Goal: Task Accomplishment & Management: Manage account settings

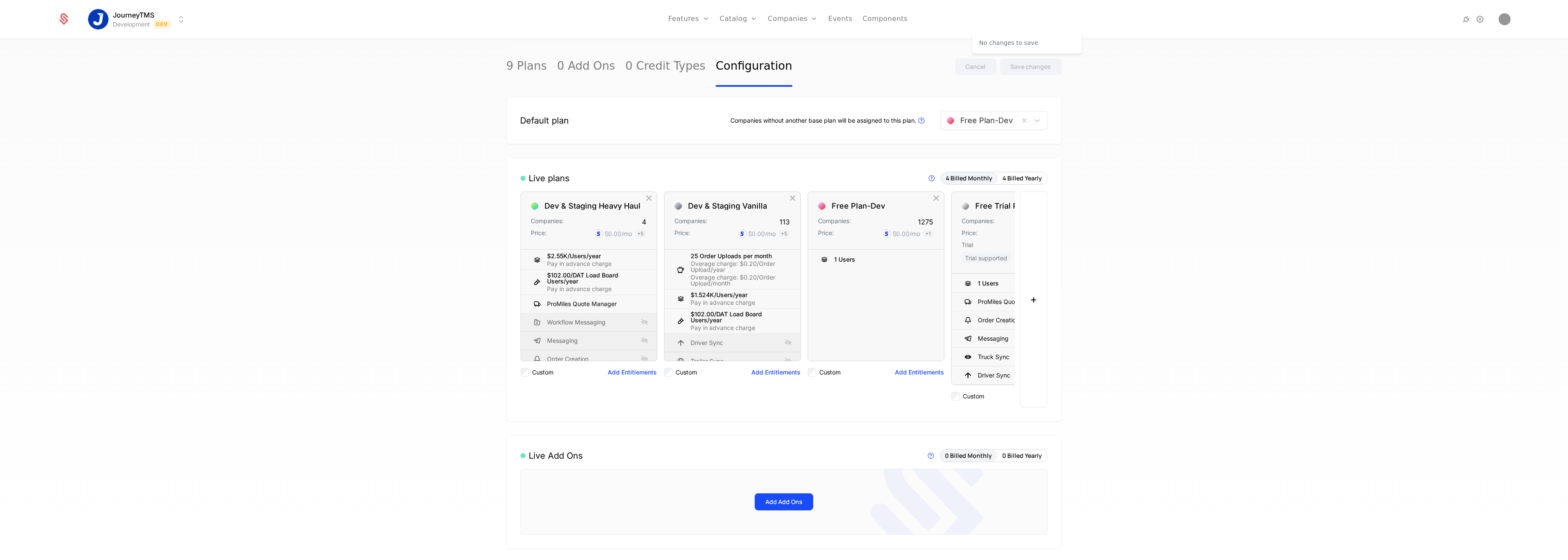
drag, startPoint x: 1163, startPoint y: 62, endPoint x: 1166, endPoint y: 48, distance: 14.3
click at [1163, 62] on div "9 Plans 0 Add Ons 0 Credit Types Configuration Cancel Save changes Default plan…" at bounding box center [784, 302] width 1568 height 525
drag, startPoint x: 1089, startPoint y: 102, endPoint x: 942, endPoint y: 73, distance: 149.8
click at [1089, 102] on div "9 Plans 0 Add Ons 0 Credit Types Configuration Cancel Save changes Default plan…" at bounding box center [784, 302] width 1568 height 525
click at [791, 51] on link "Companies" at bounding box center [798, 47] width 39 height 10
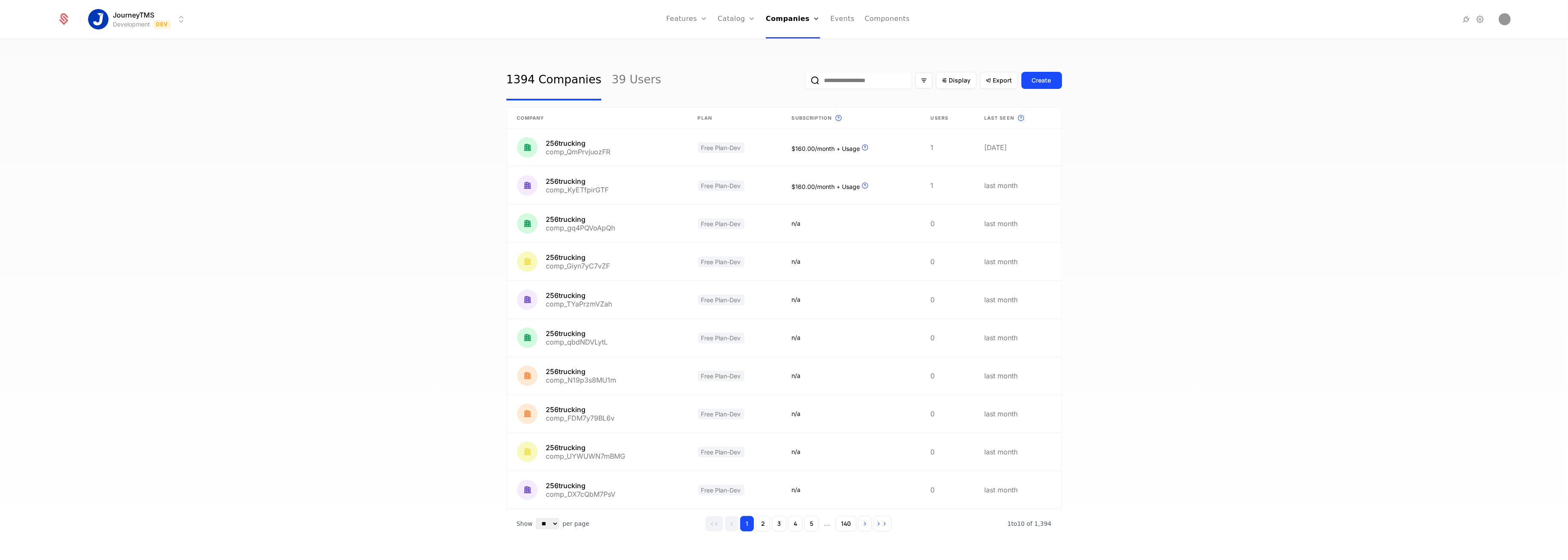
click at [832, 82] on input "email" at bounding box center [858, 80] width 107 height 17
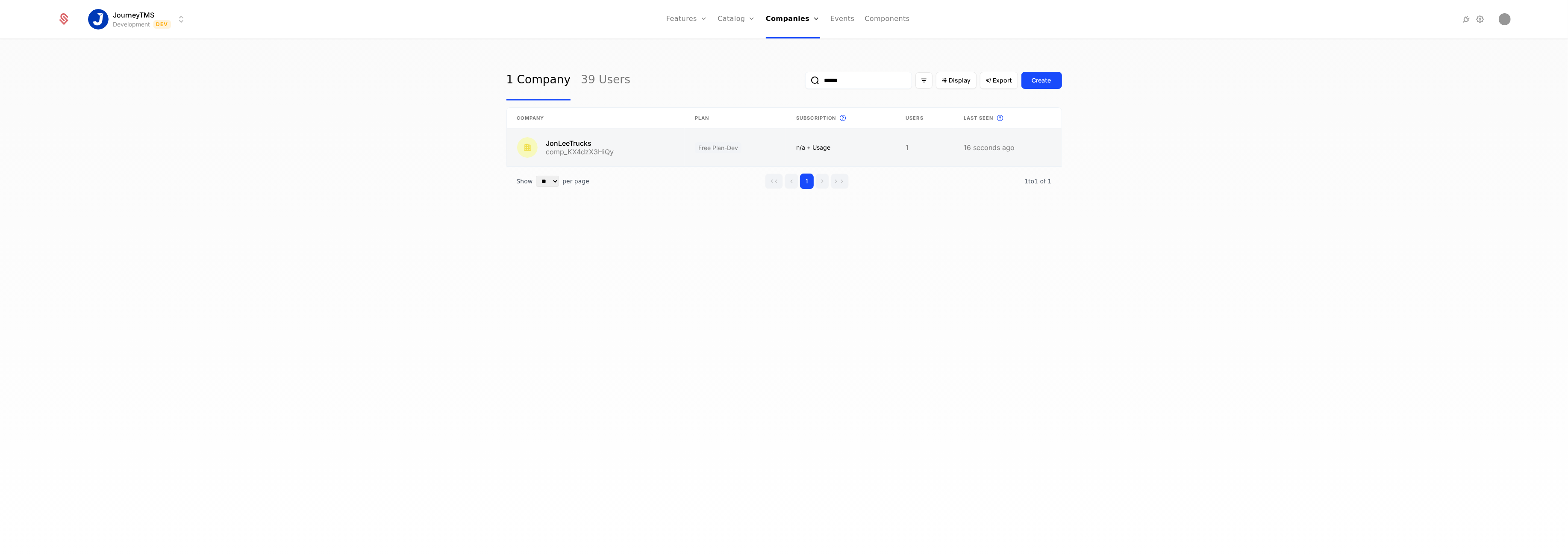
type input "******"
click at [626, 146] on link at bounding box center [596, 147] width 178 height 38
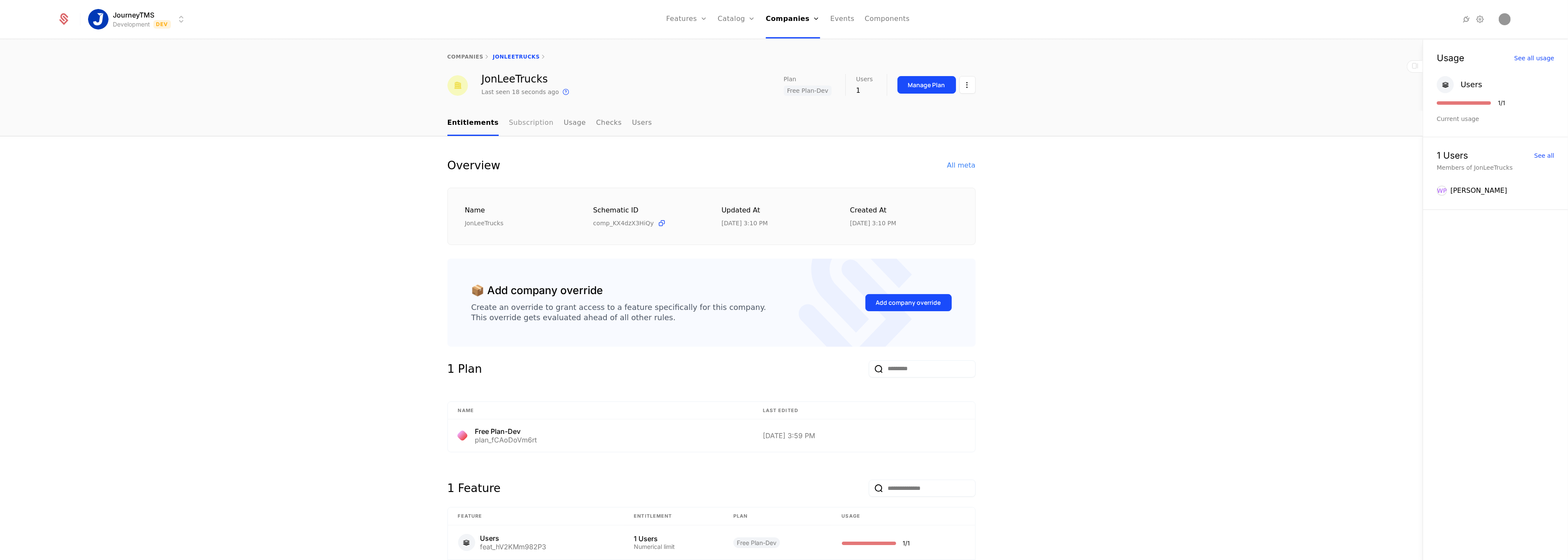
click at [528, 123] on link "Subscription" at bounding box center [531, 123] width 45 height 25
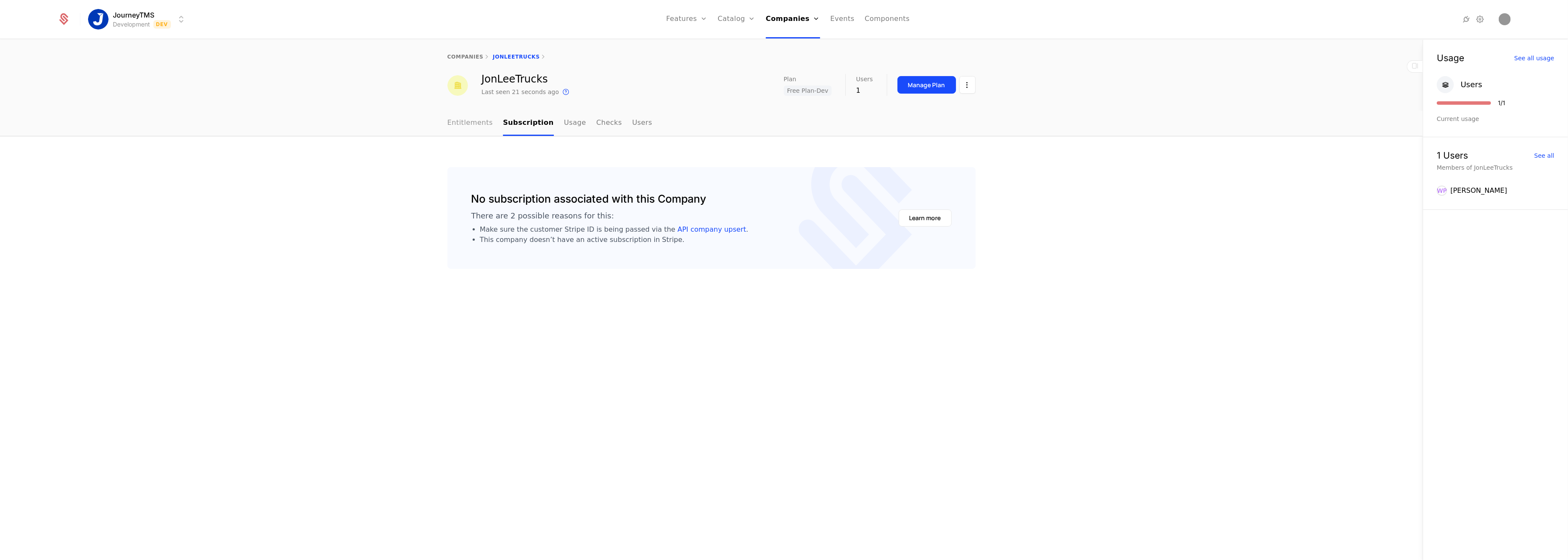
click at [481, 127] on link "Entitlements" at bounding box center [470, 123] width 46 height 25
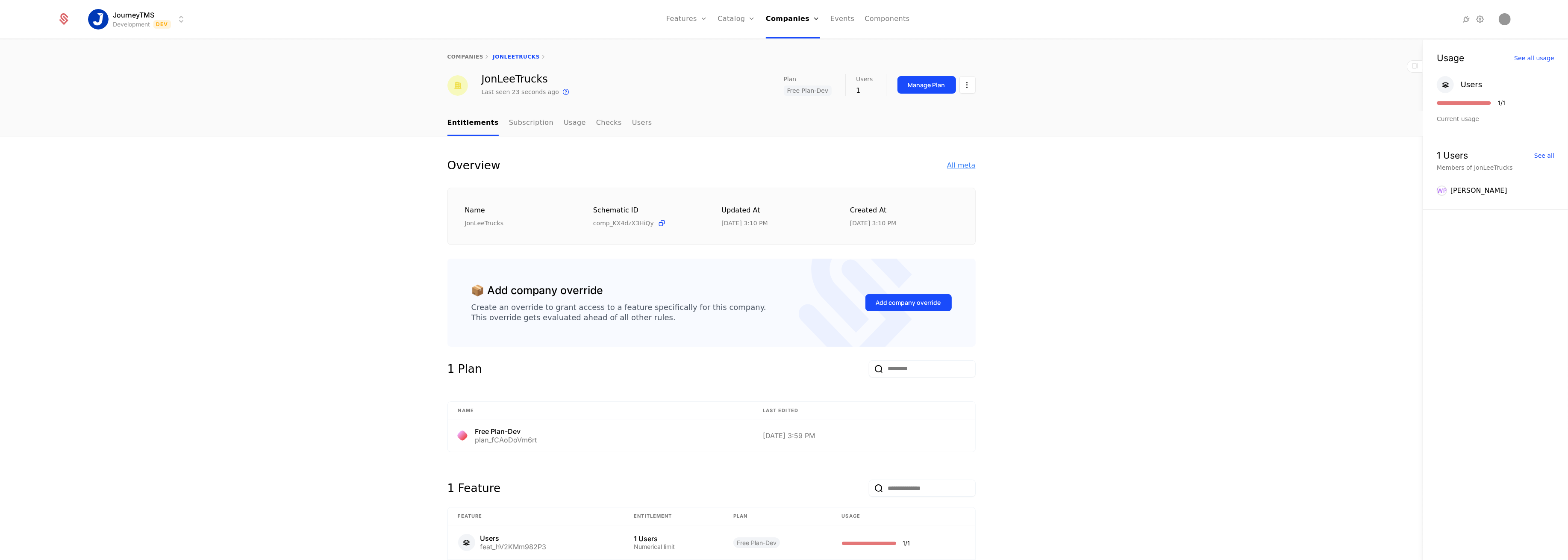
click at [959, 160] on div "All meta" at bounding box center [961, 165] width 28 height 10
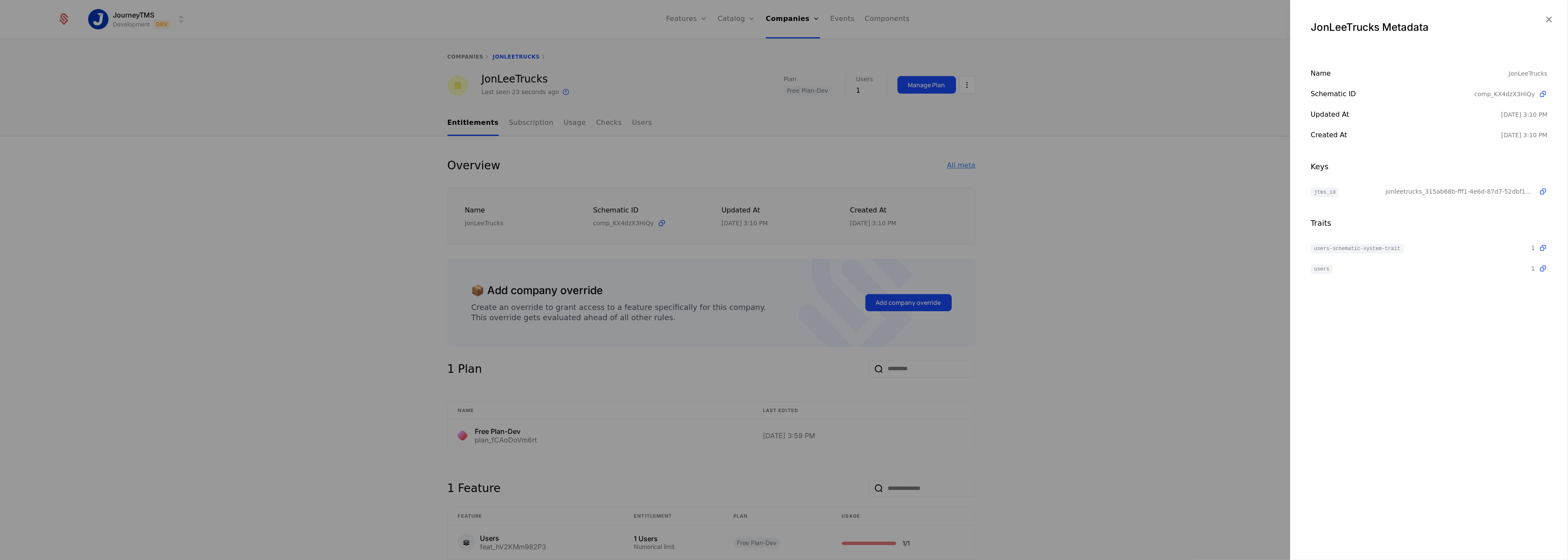
click at [959, 160] on div at bounding box center [784, 280] width 1568 height 560
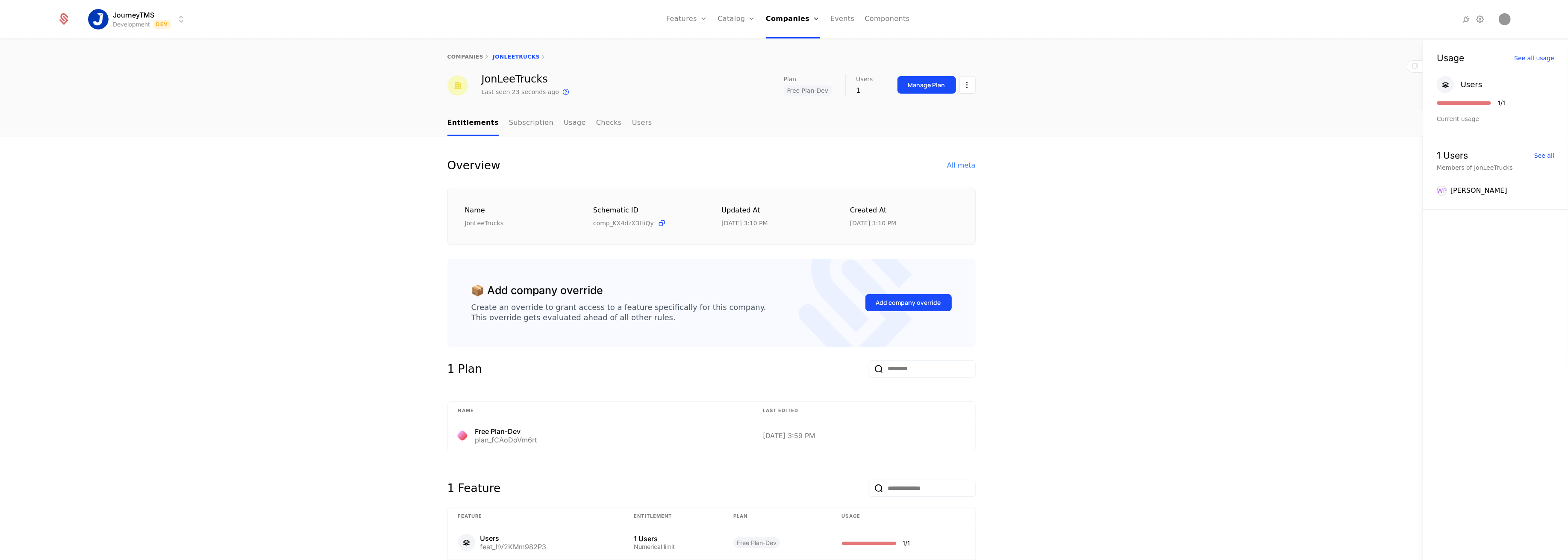
click at [255, 240] on div "Overview All meta Name JonLeeTrucks Schematic ID comp_KX4dzX3HiQy Updated at [D…" at bounding box center [711, 387] width 1423 height 501
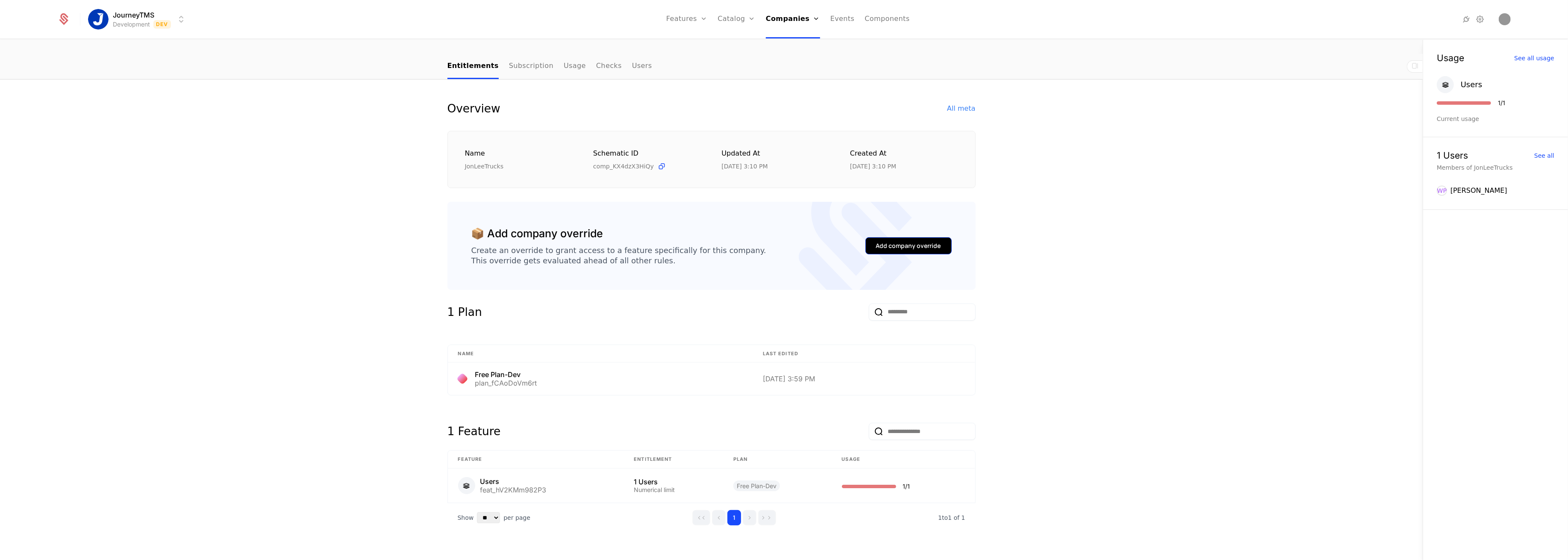
scroll to position [76, 0]
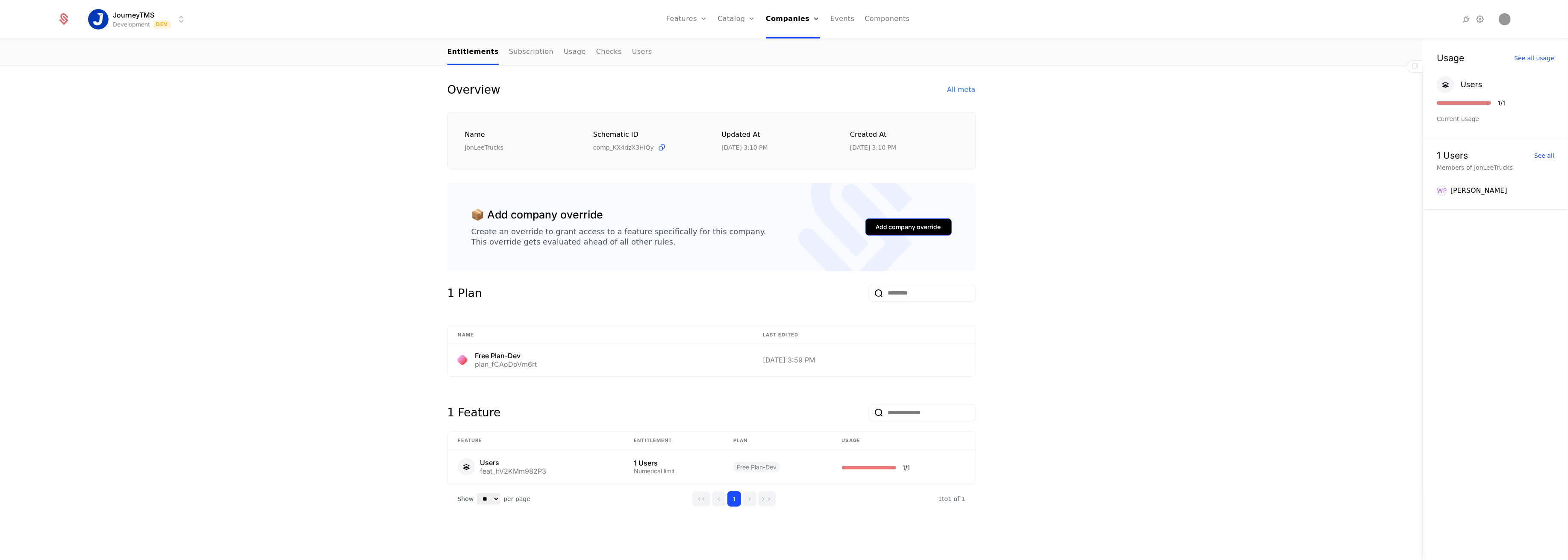
click at [883, 220] on button "Add company override" at bounding box center [908, 227] width 86 height 17
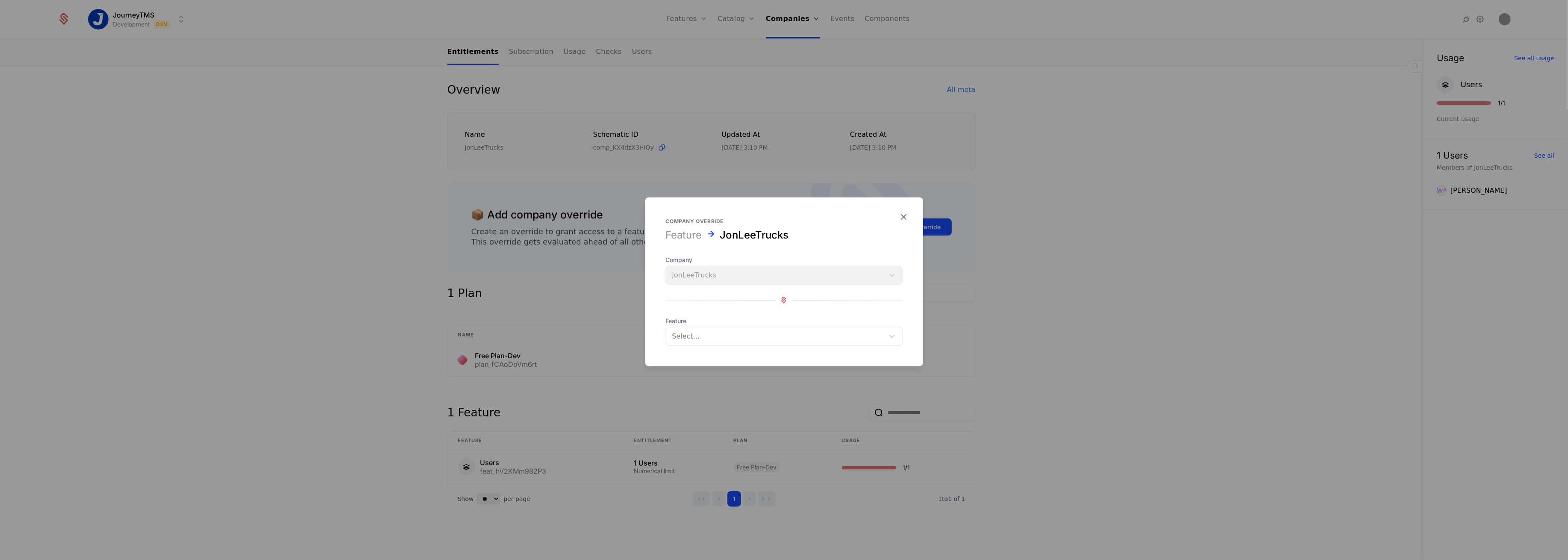
click at [698, 346] on form "Company override Feature JonLeeTrucks Company JonLeeTrucks Feature Select..." at bounding box center [784, 282] width 277 height 169
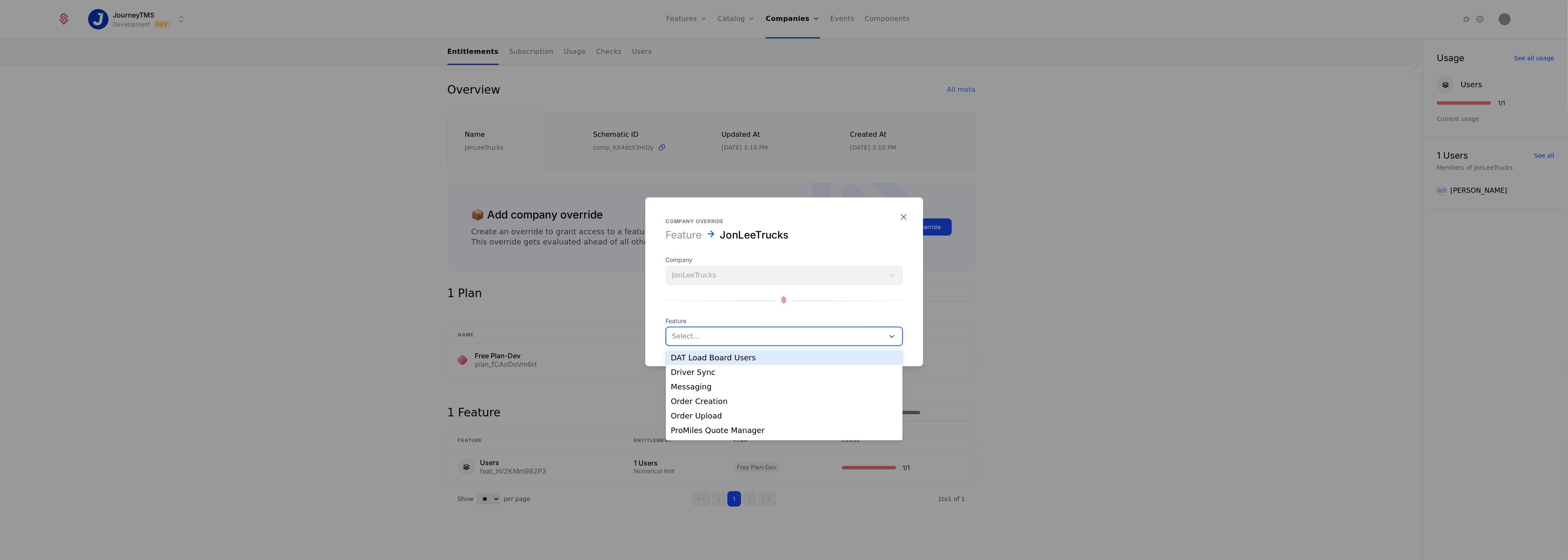
click at [699, 339] on div at bounding box center [775, 336] width 206 height 12
click at [706, 361] on div "DAT Load Board Users" at bounding box center [785, 358] width 227 height 8
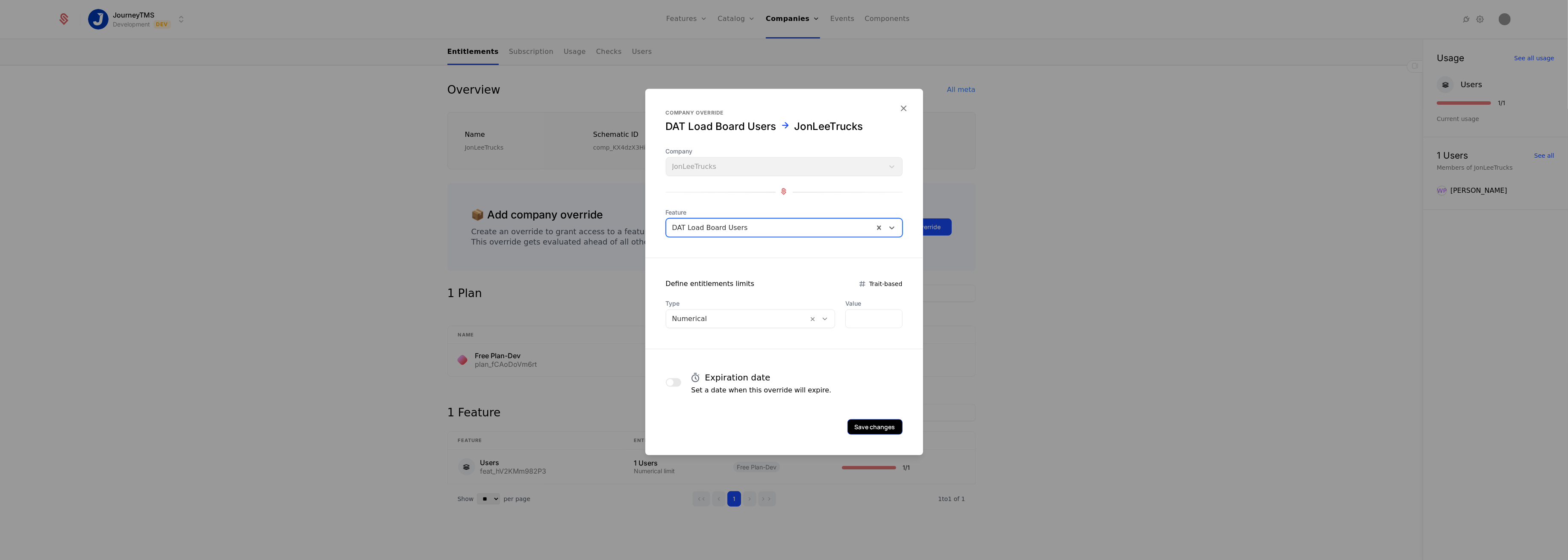
click at [897, 426] on button "Save changes" at bounding box center [875, 426] width 55 height 15
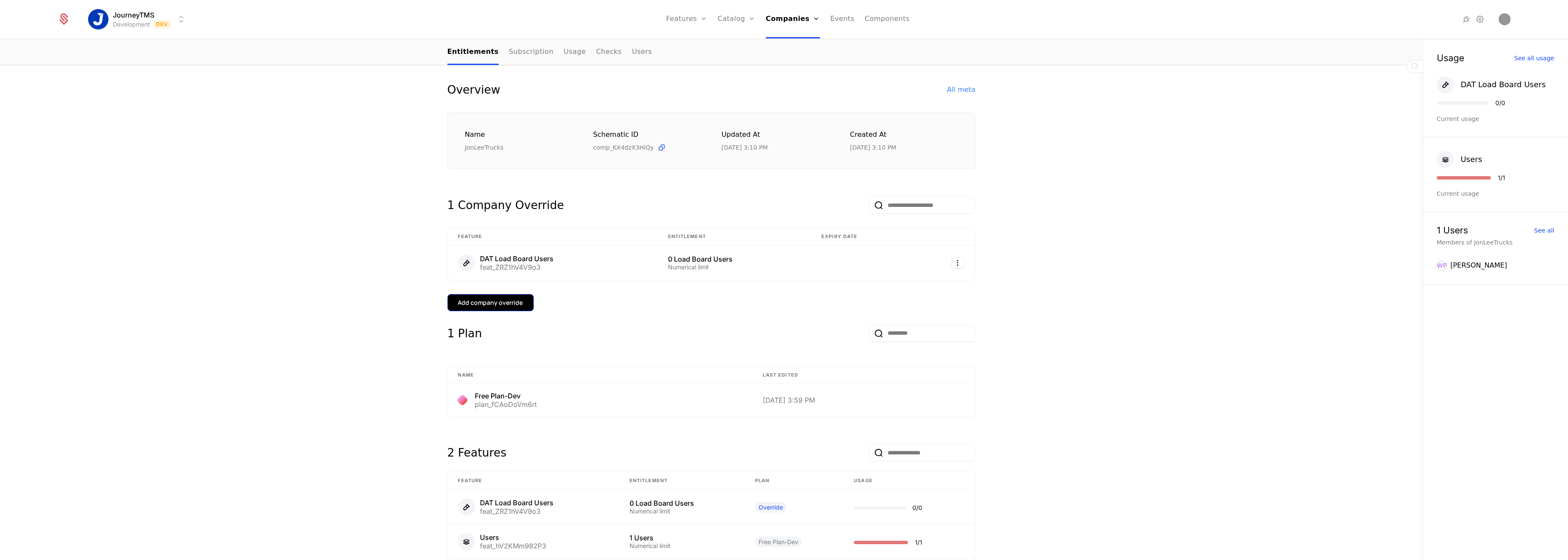
click at [512, 304] on div "Add company override" at bounding box center [491, 303] width 65 height 9
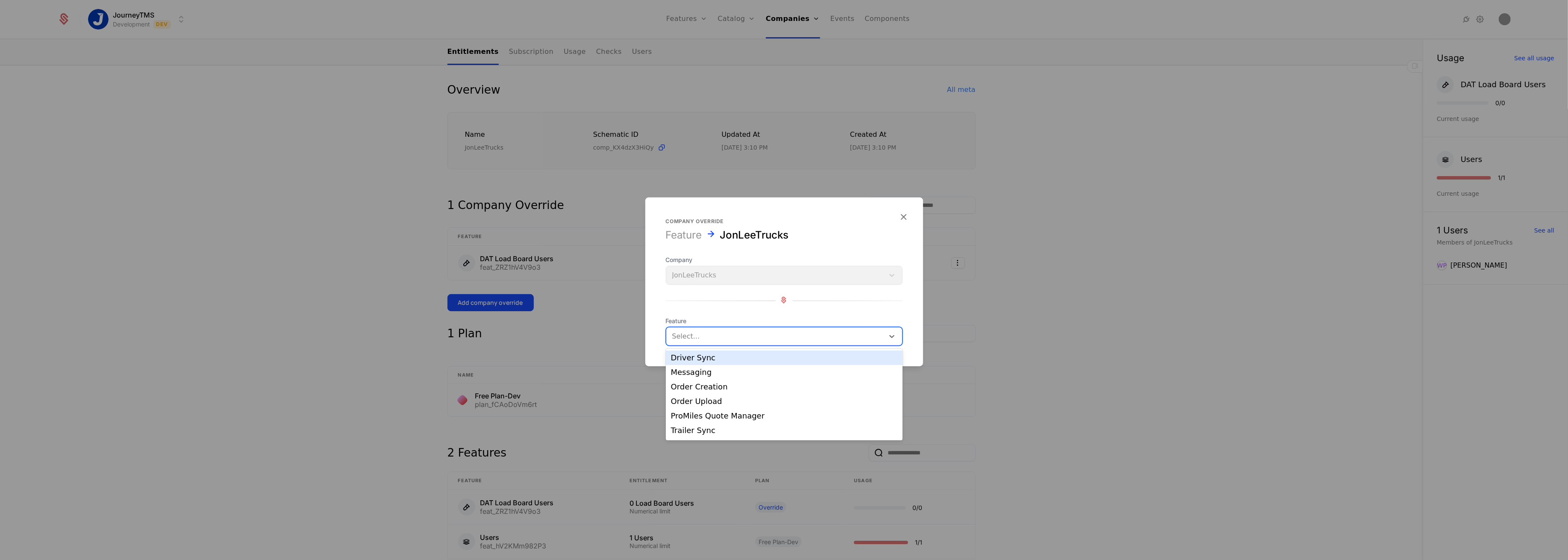
click at [725, 335] on div at bounding box center [775, 336] width 206 height 12
click at [692, 421] on div "Users" at bounding box center [785, 417] width 237 height 14
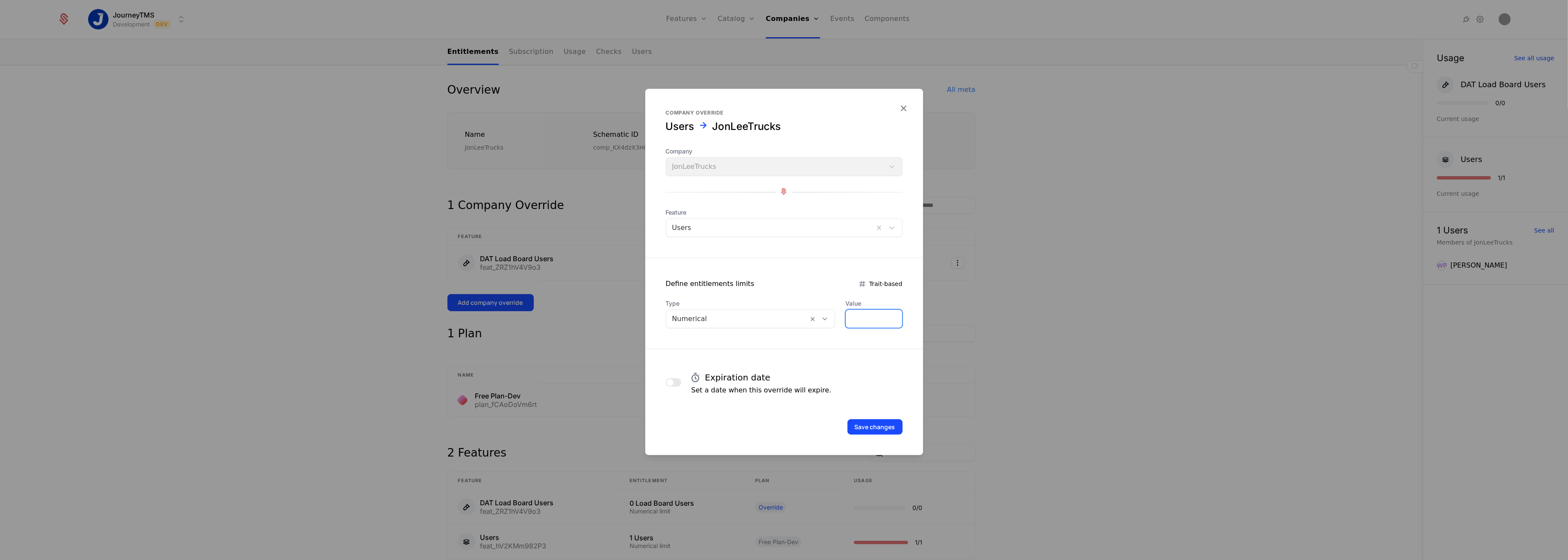
click at [860, 312] on input "*" at bounding box center [874, 319] width 56 height 18
type input "*"
click at [872, 424] on button "Save changes" at bounding box center [875, 426] width 55 height 15
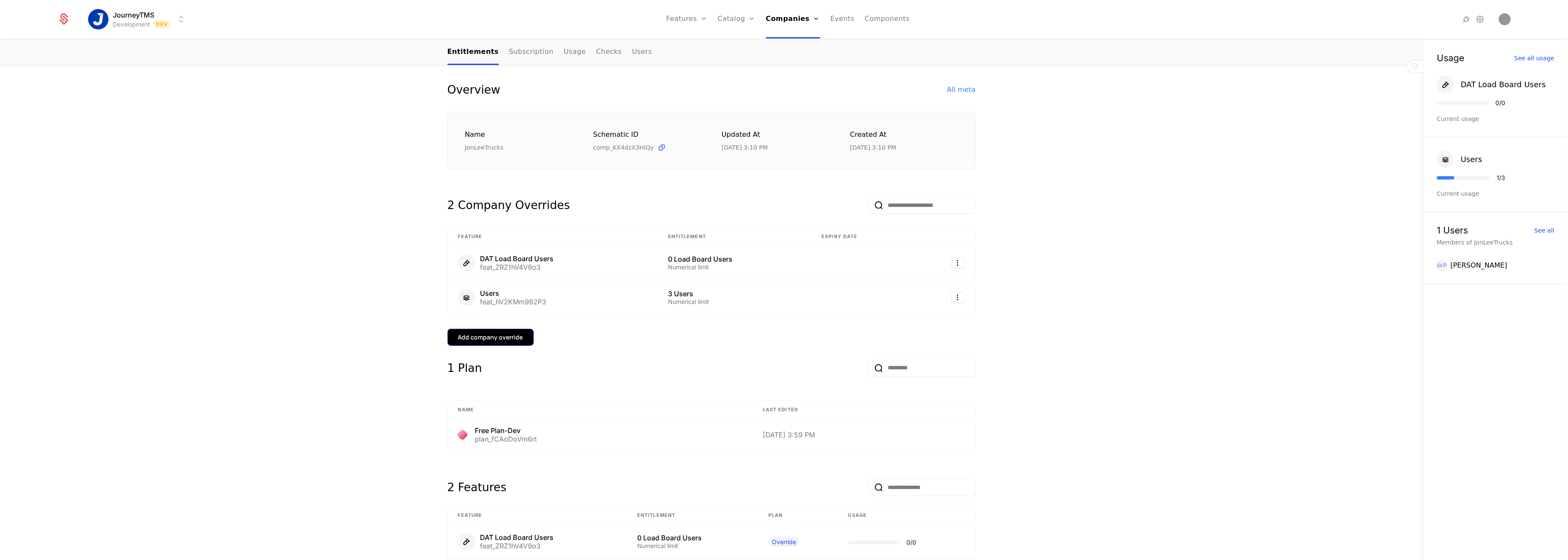
click at [480, 331] on button "Add company override" at bounding box center [490, 337] width 86 height 17
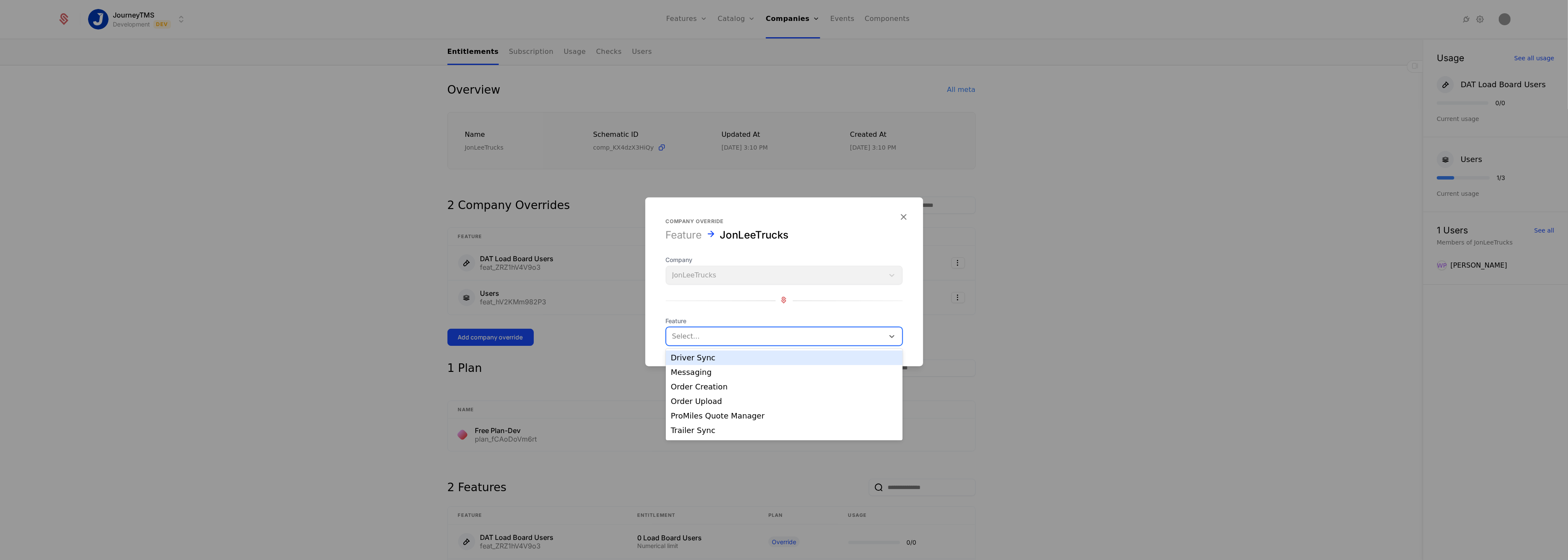
click at [713, 334] on div at bounding box center [775, 336] width 206 height 12
click at [698, 431] on div "Workflow Messaging" at bounding box center [785, 431] width 227 height 8
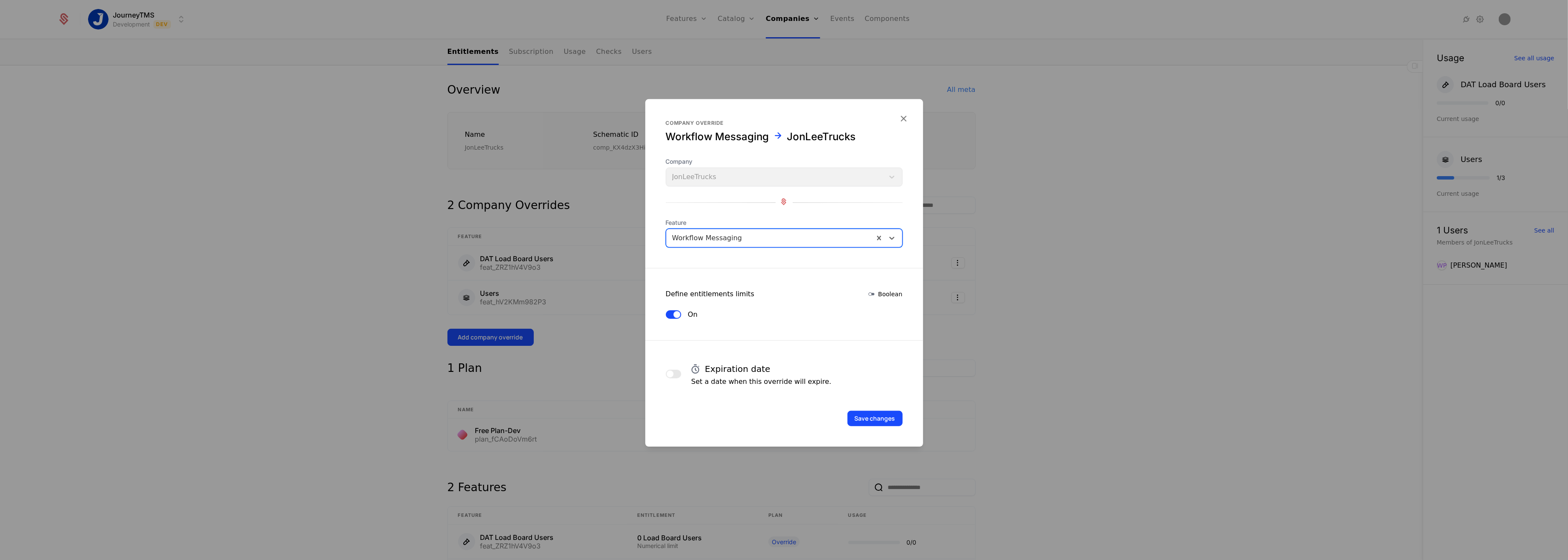
click at [775, 233] on div at bounding box center [770, 238] width 196 height 12
click at [725, 260] on div "Driver Sync" at bounding box center [785, 259] width 227 height 8
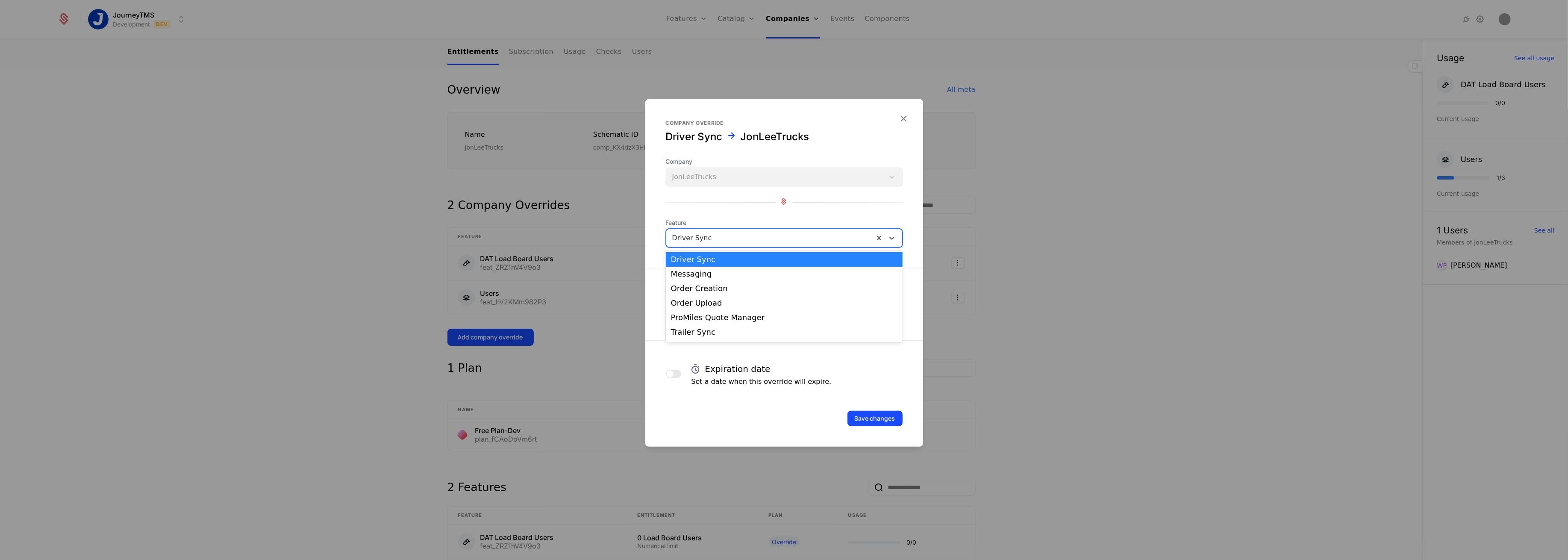
click at [771, 236] on div at bounding box center [770, 238] width 196 height 12
click at [702, 272] on div "Messaging" at bounding box center [785, 274] width 227 height 8
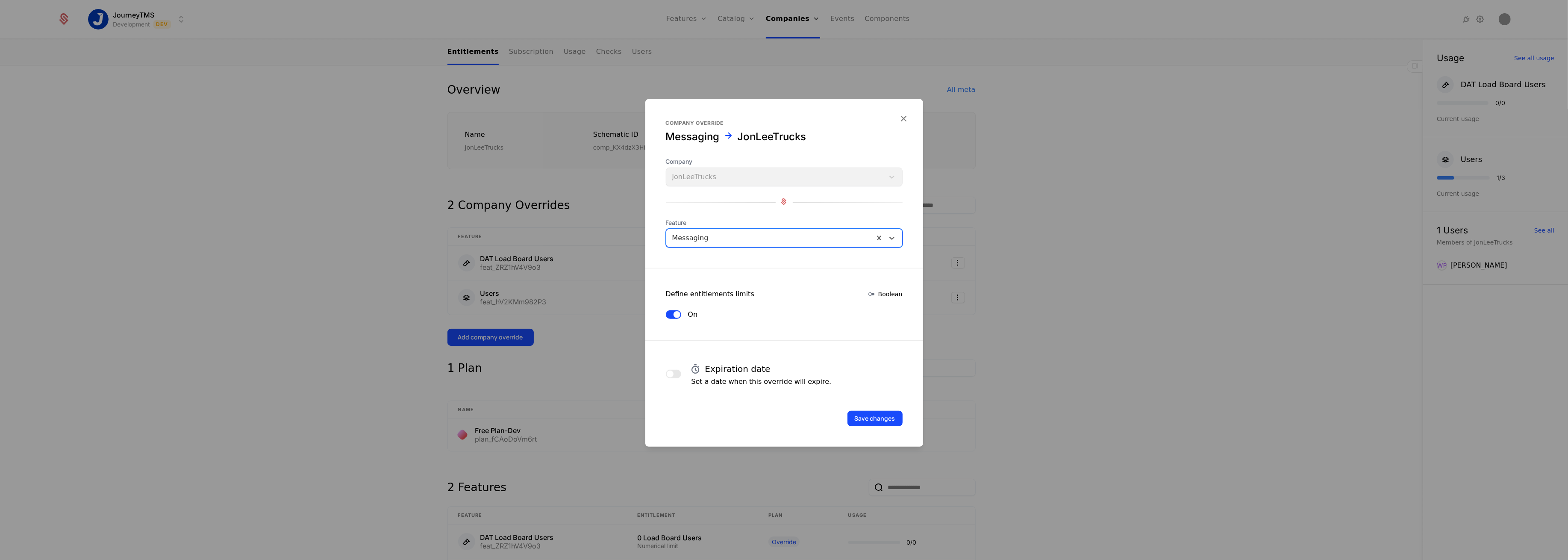
click at [756, 238] on div at bounding box center [770, 238] width 196 height 12
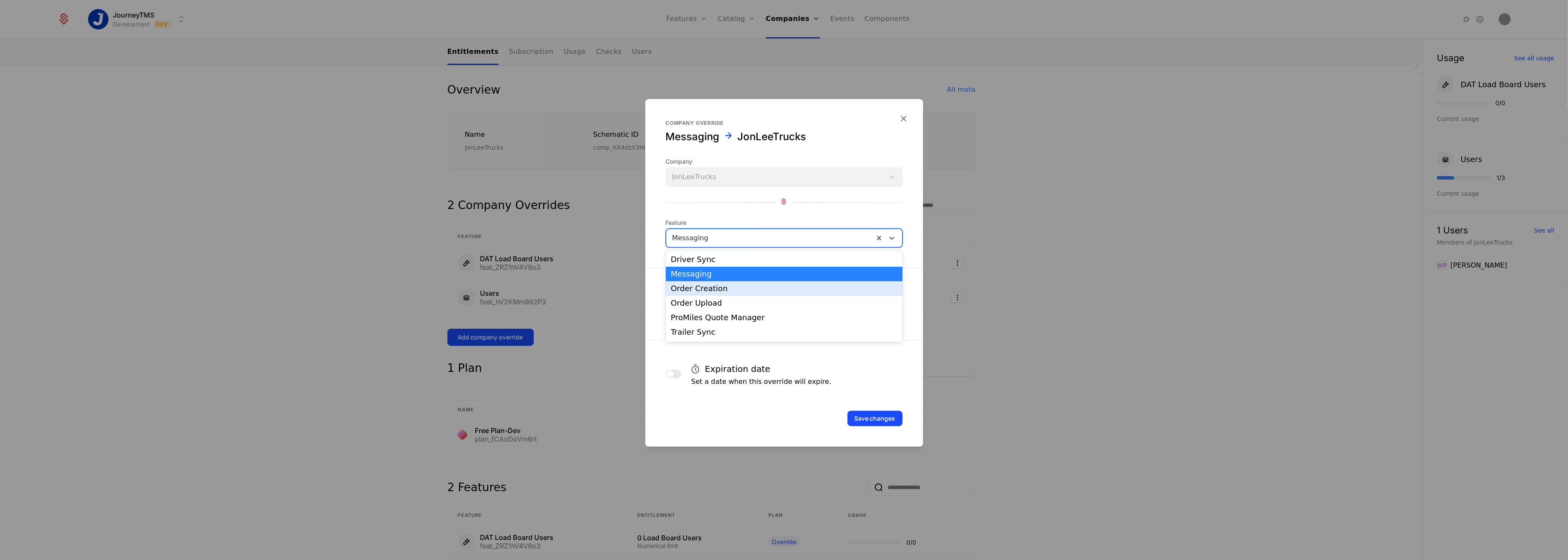
click at [714, 287] on div "Order Creation" at bounding box center [785, 288] width 227 height 8
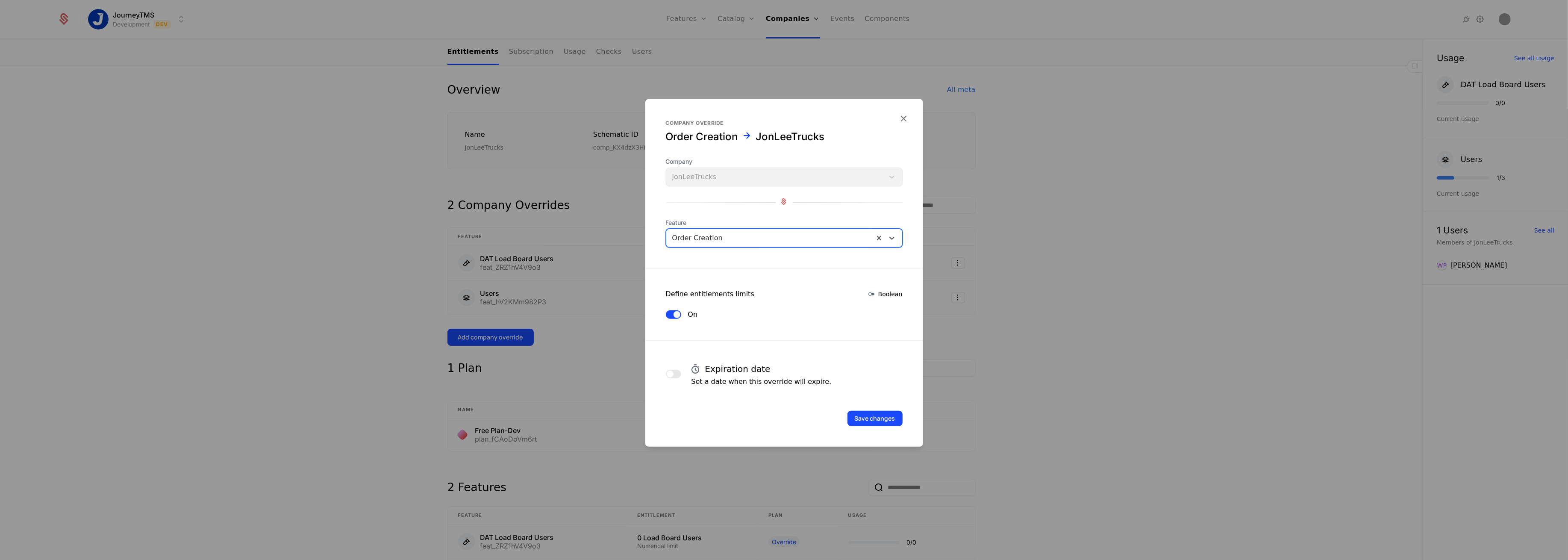
click at [753, 233] on div at bounding box center [770, 238] width 196 height 12
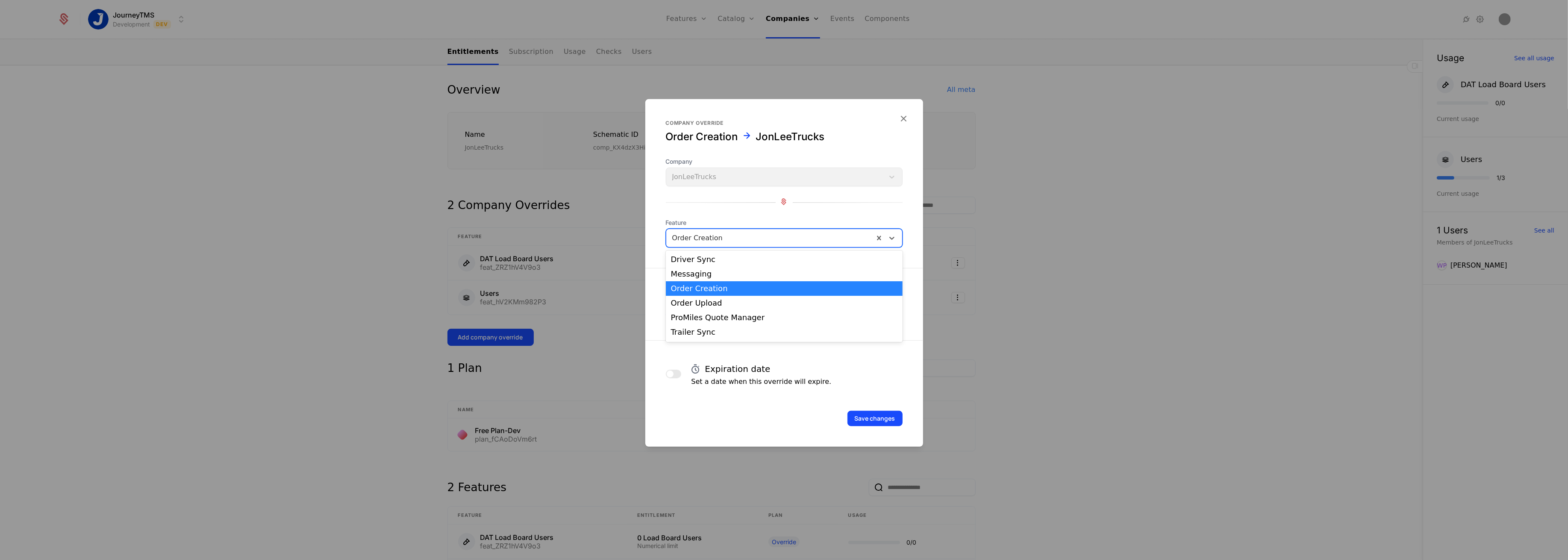
click at [753, 233] on div at bounding box center [770, 238] width 196 height 12
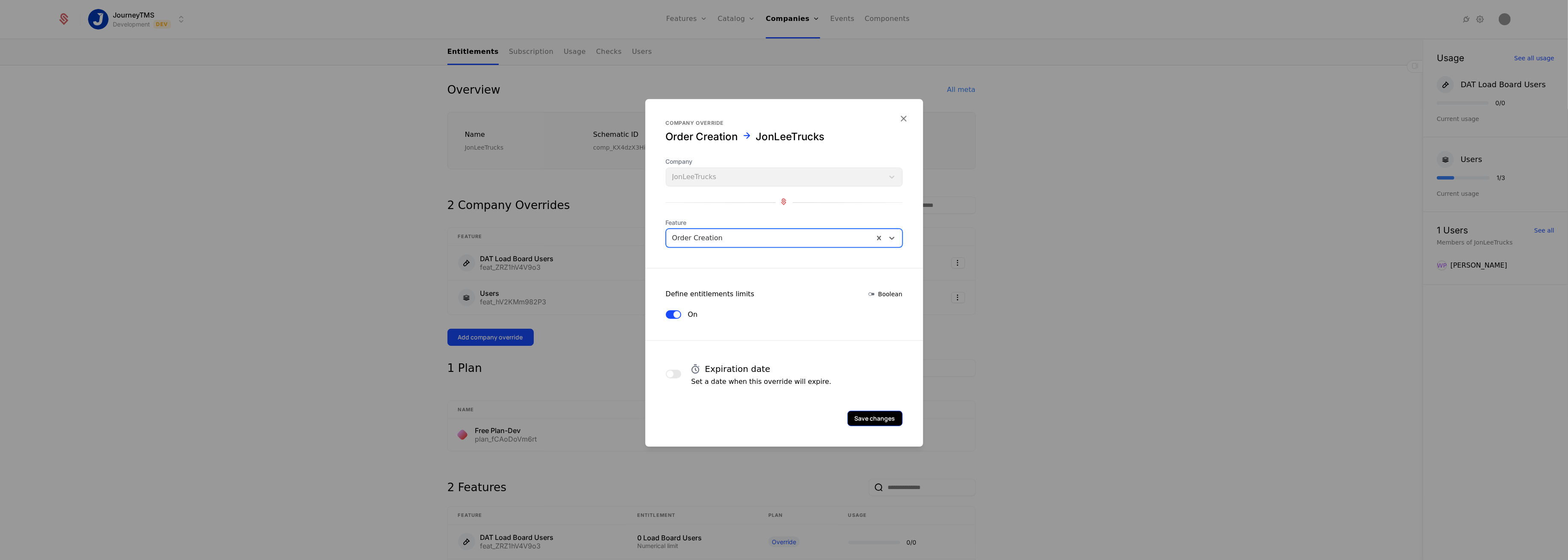
click at [866, 419] on button "Save changes" at bounding box center [875, 418] width 55 height 15
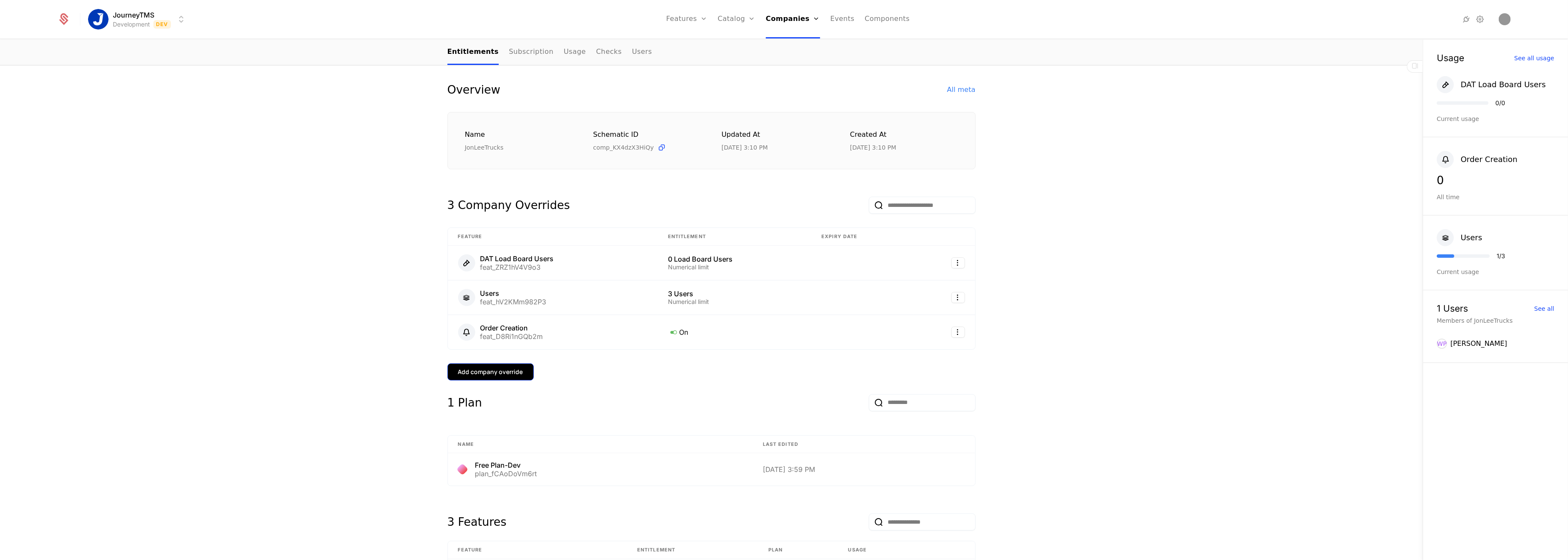
click at [508, 369] on div "Add company override" at bounding box center [491, 372] width 65 height 9
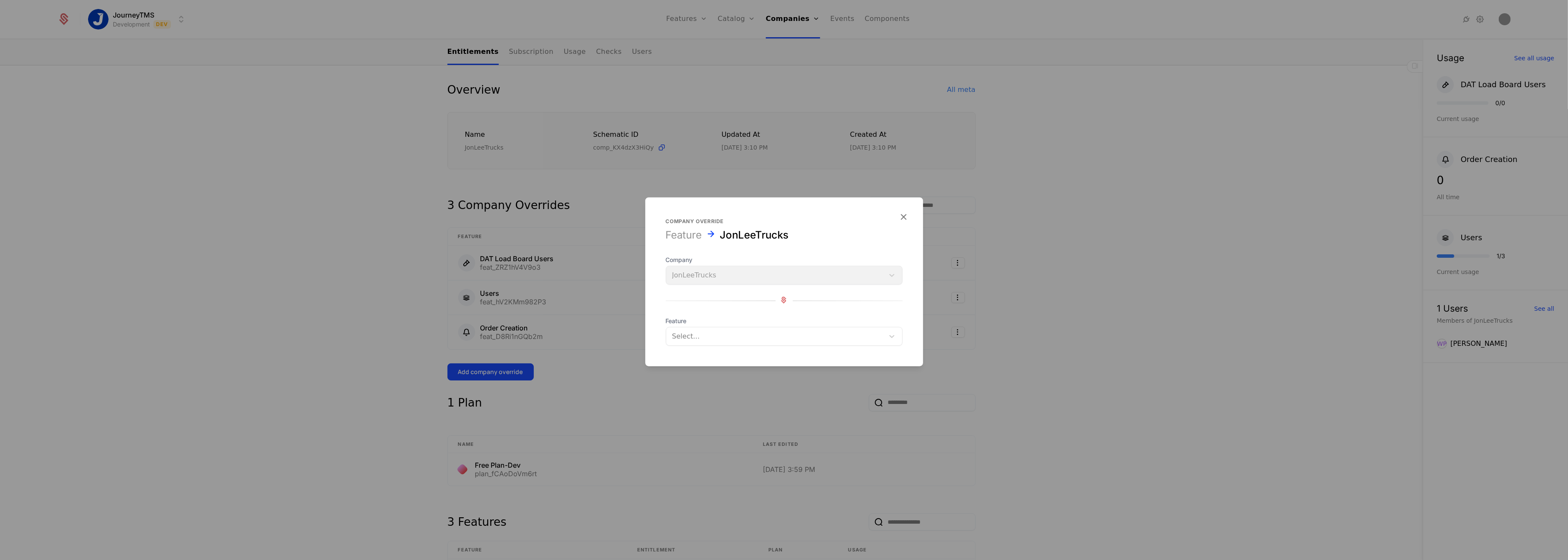
click at [703, 337] on div at bounding box center [775, 336] width 206 height 12
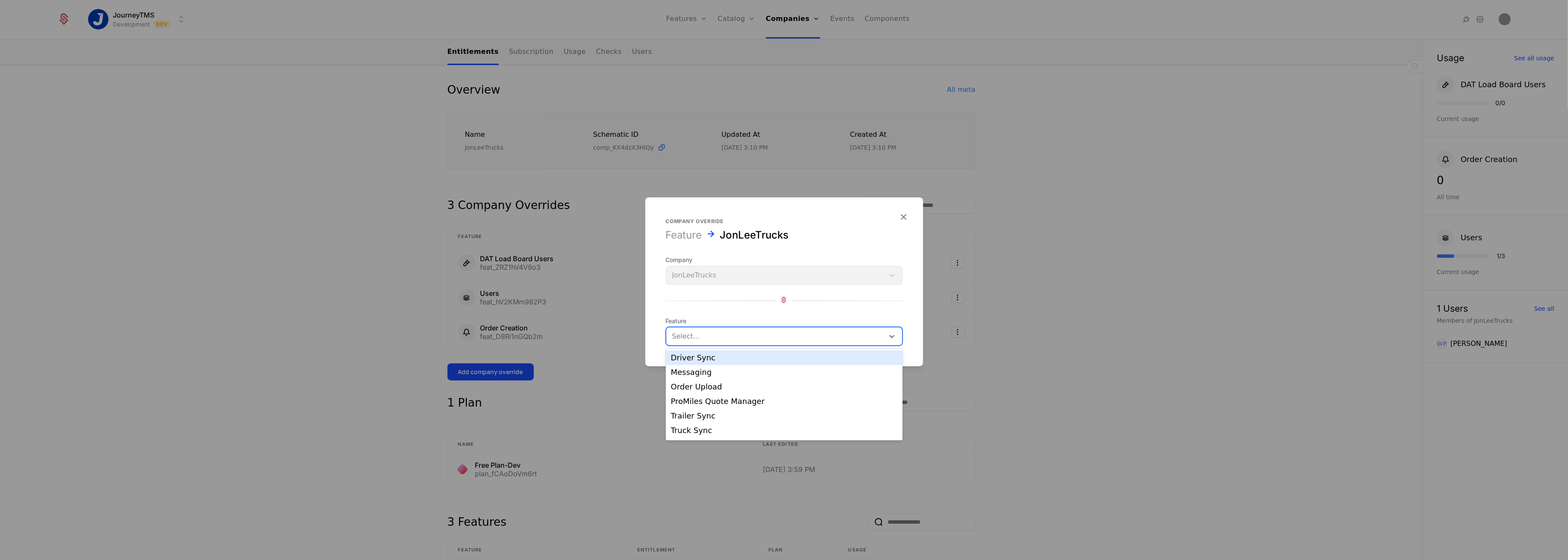
click at [706, 363] on div "Driver Sync" at bounding box center [785, 358] width 237 height 14
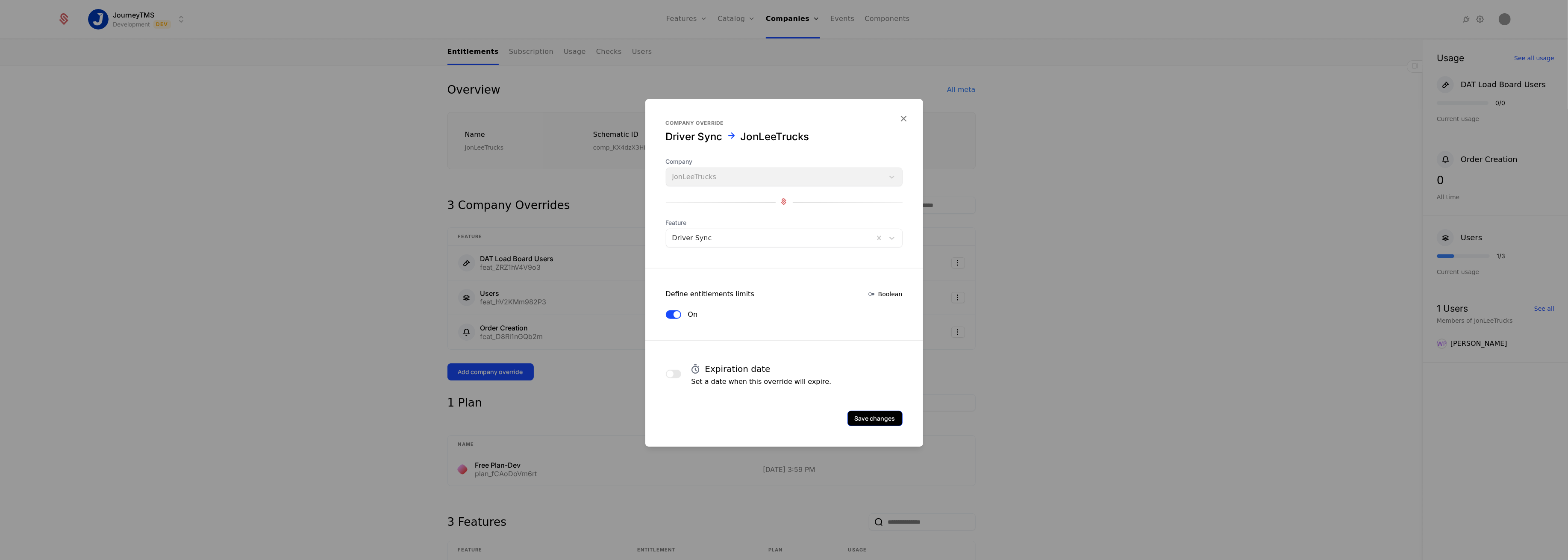
click at [879, 420] on button "Save changes" at bounding box center [875, 418] width 55 height 15
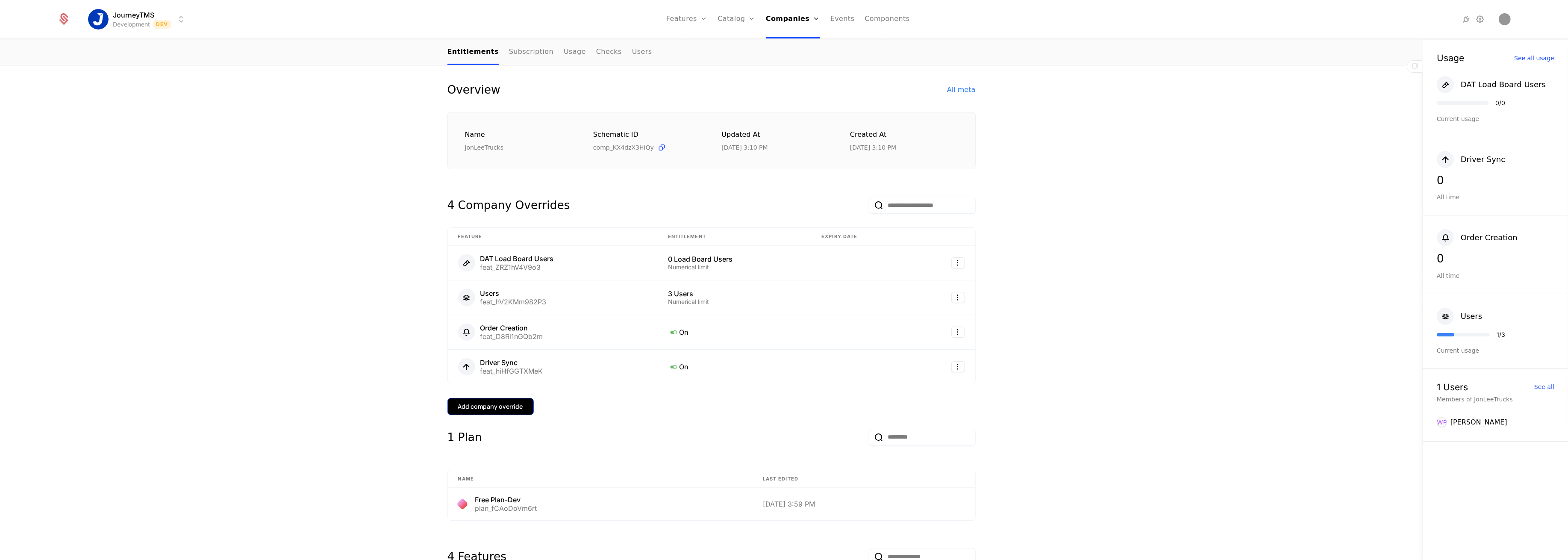
click at [487, 403] on div "Add company override" at bounding box center [491, 407] width 65 height 9
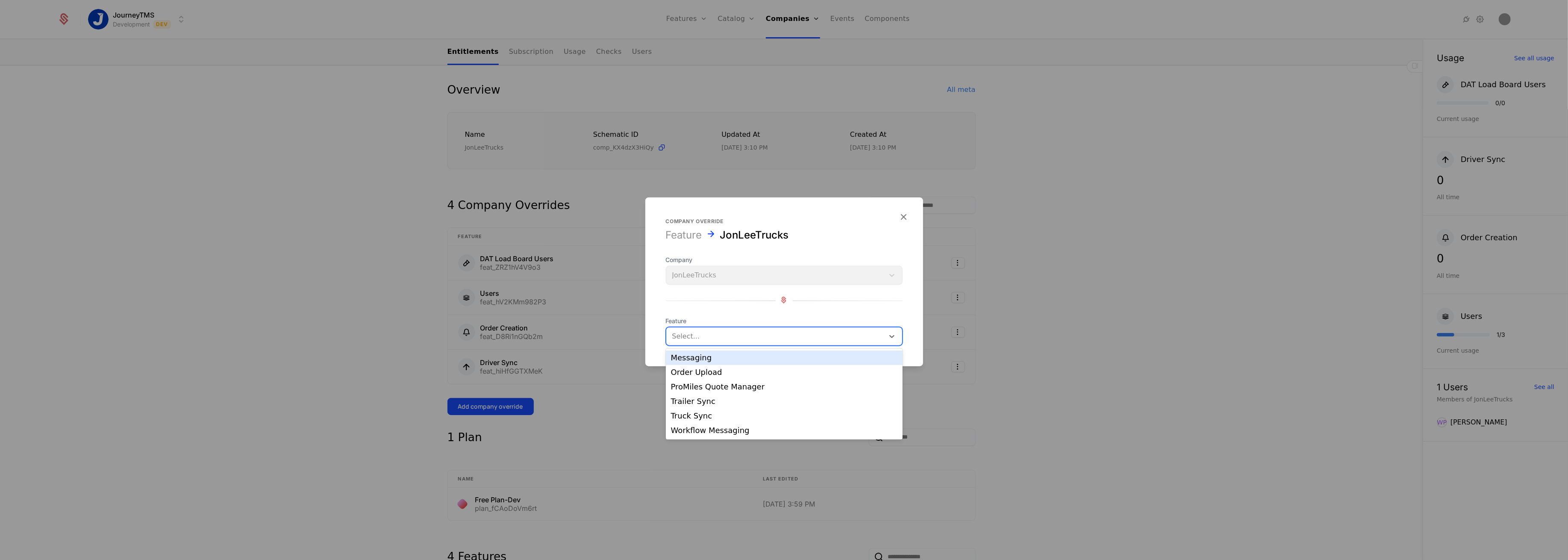
click at [744, 336] on div at bounding box center [775, 336] width 206 height 12
click at [716, 362] on div "Messaging" at bounding box center [785, 358] width 237 height 14
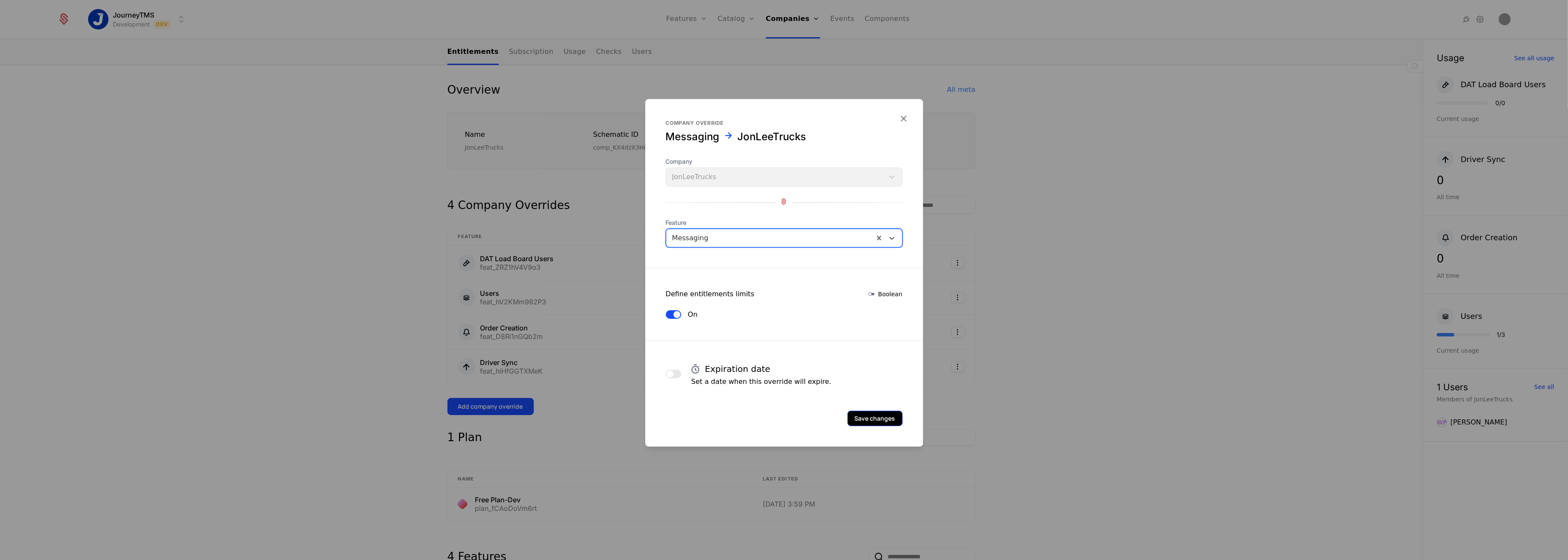
click at [876, 413] on button "Save changes" at bounding box center [875, 418] width 55 height 15
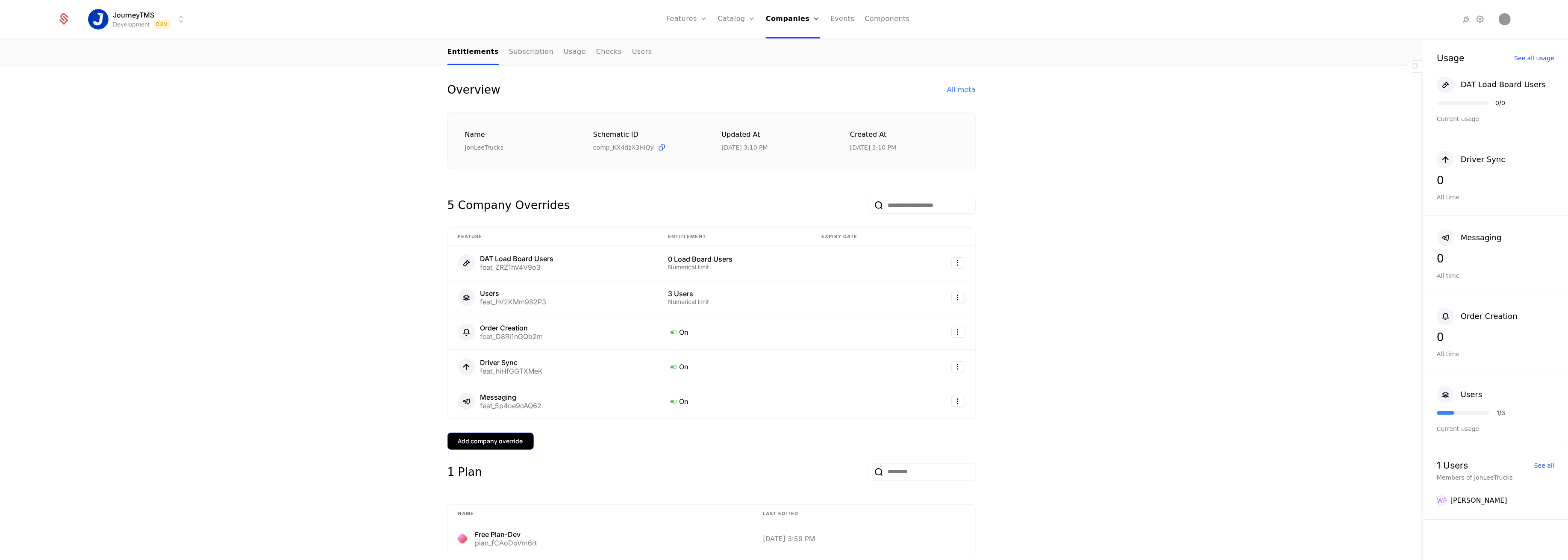
click at [477, 436] on button "Add company override" at bounding box center [490, 441] width 86 height 17
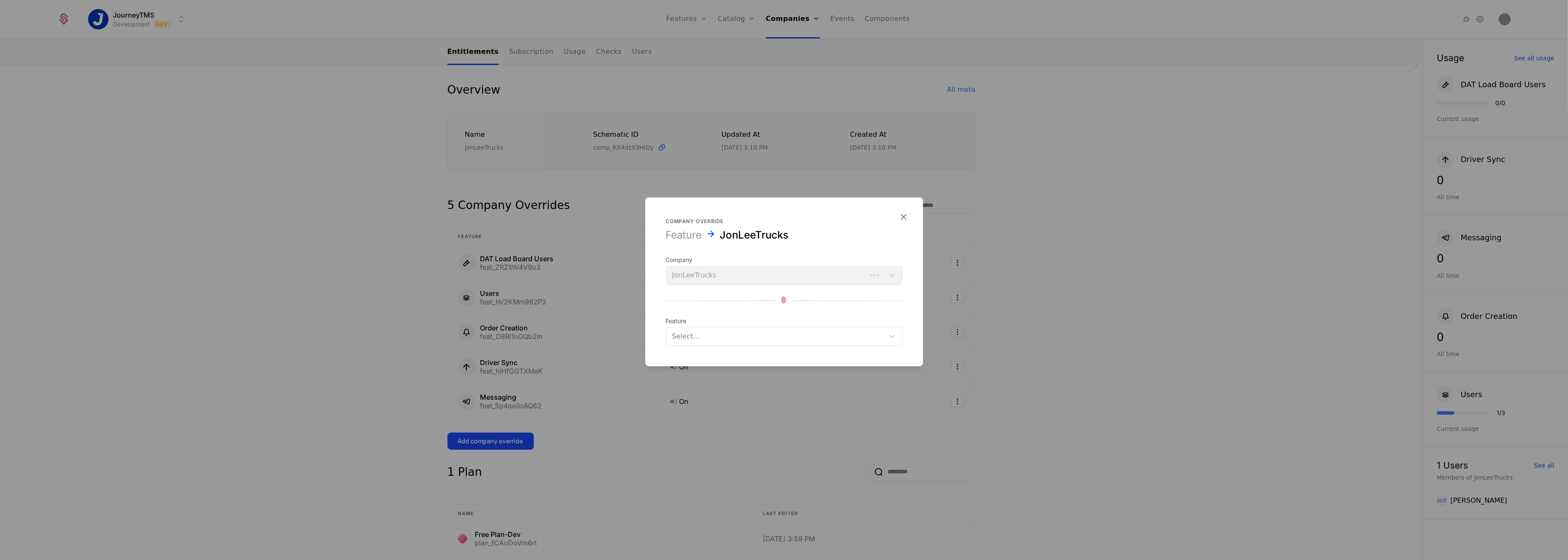
click at [697, 343] on div "Select..." at bounding box center [775, 336] width 218 height 15
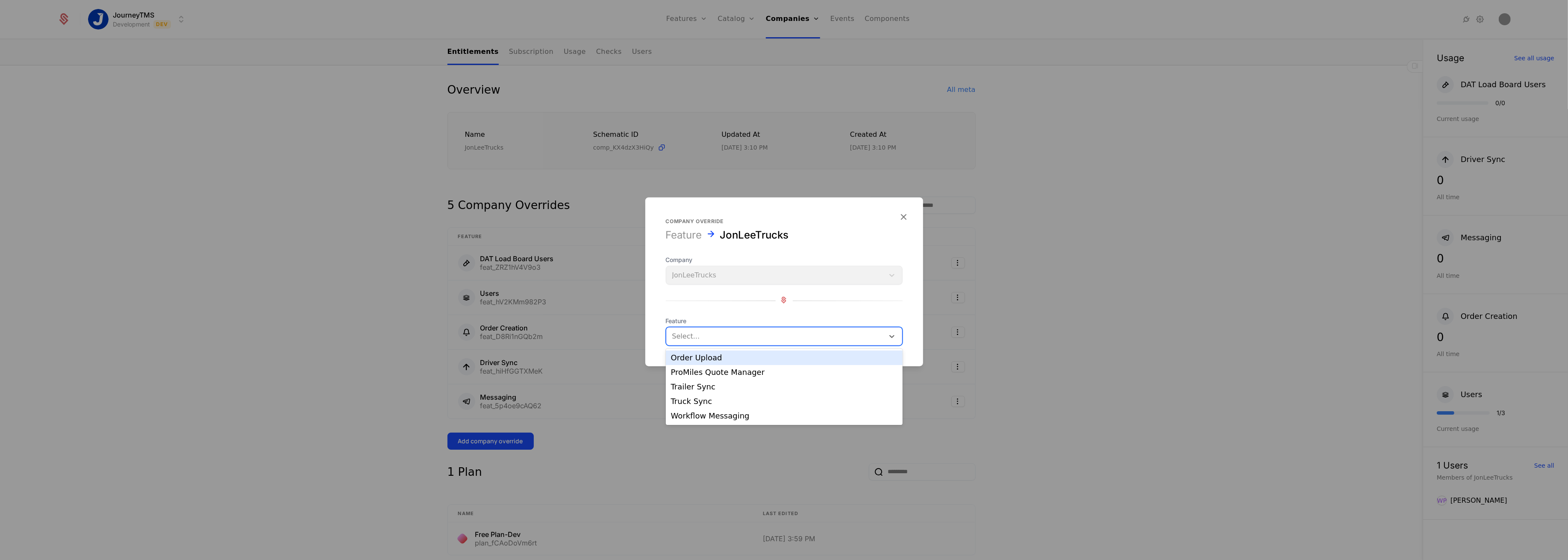
click at [694, 356] on div "Order Upload" at bounding box center [785, 358] width 227 height 8
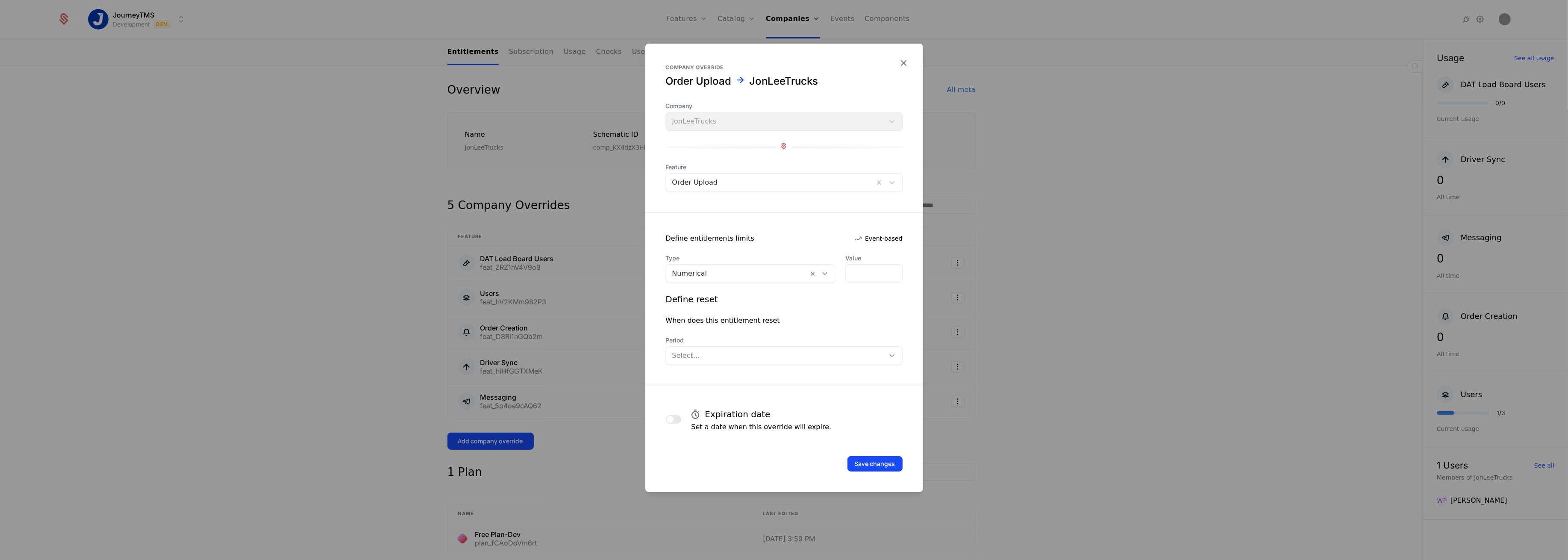
click at [811, 365] on form "Company override Order Upload JonLeeTrucks Company JonLeeTrucks Feature Order U…" at bounding box center [784, 267] width 277 height 449
click at [783, 356] on div at bounding box center [775, 356] width 207 height 12
click at [690, 392] on div "Monthly" at bounding box center [785, 392] width 227 height 8
click at [850, 277] on input "*" at bounding box center [874, 273] width 56 height 18
click at [851, 275] on input "*" at bounding box center [874, 273] width 56 height 18
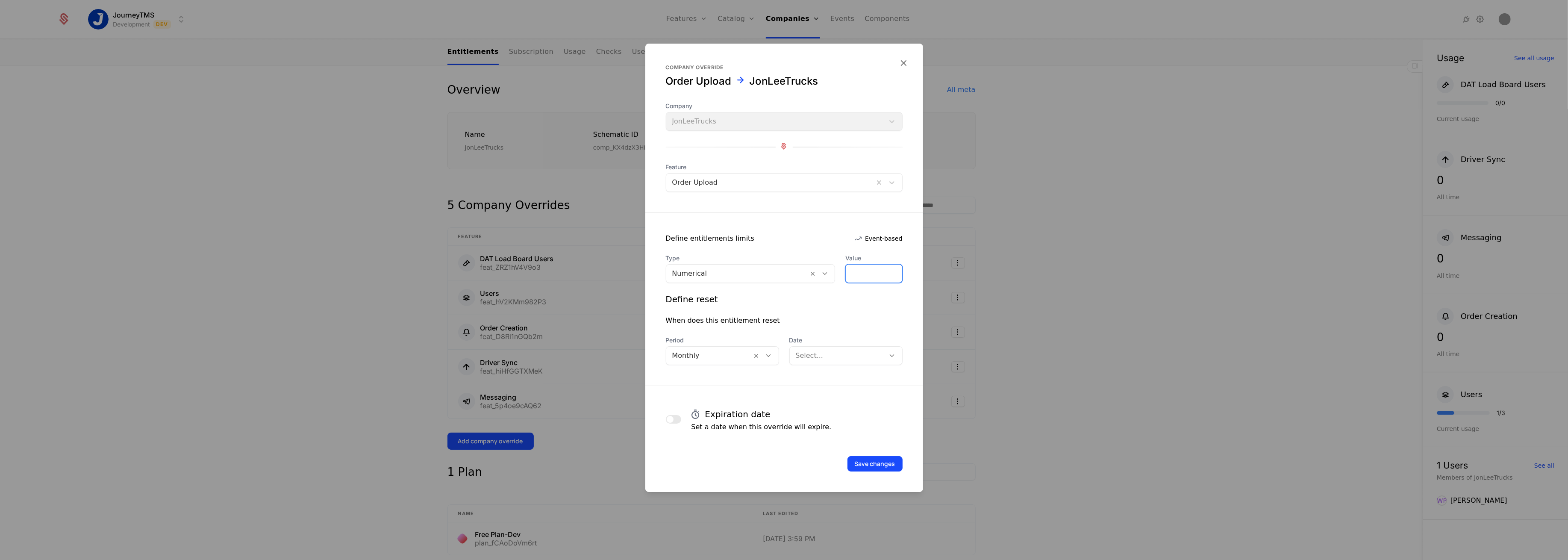
click at [851, 275] on input "*" at bounding box center [874, 273] width 56 height 18
drag, startPoint x: 851, startPoint y: 275, endPoint x: 835, endPoint y: 272, distance: 16.3
click at [835, 272] on div "Type Numerical Value *" at bounding box center [785, 268] width 237 height 29
type input "**"
click at [871, 457] on button "Save changes" at bounding box center [875, 463] width 55 height 15
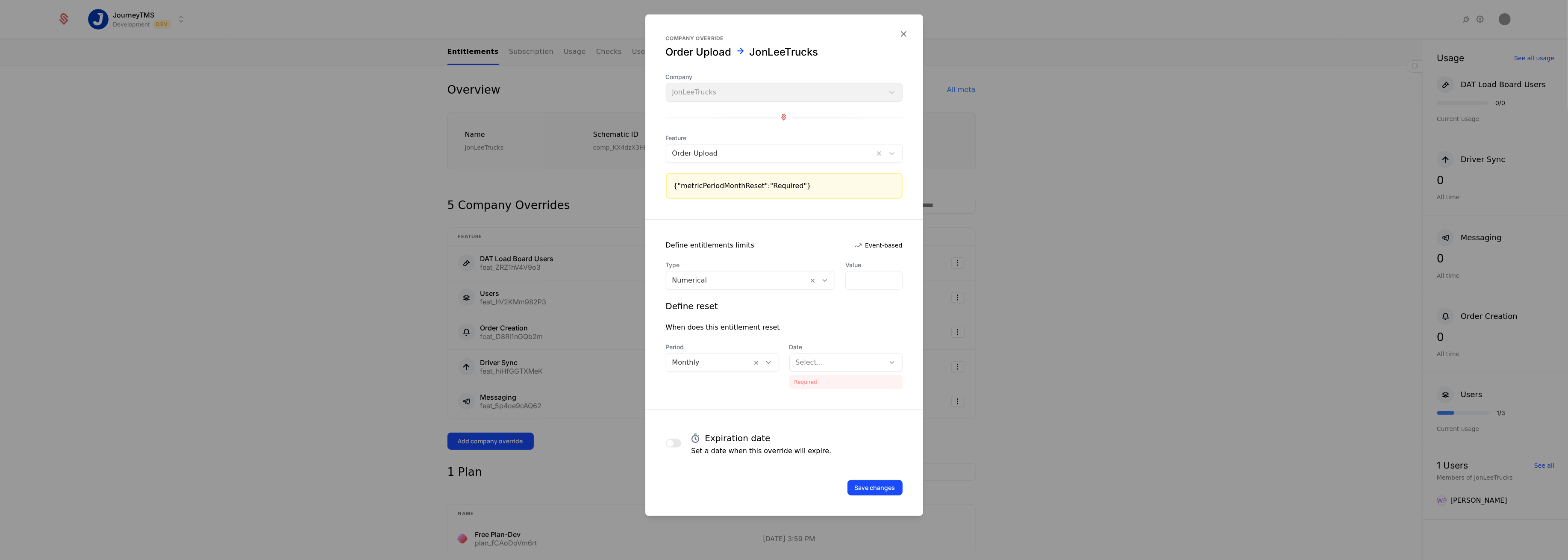
click at [826, 356] on div at bounding box center [837, 362] width 83 height 12
click at [818, 381] on div "According to billing period start date" at bounding box center [846, 387] width 103 height 15
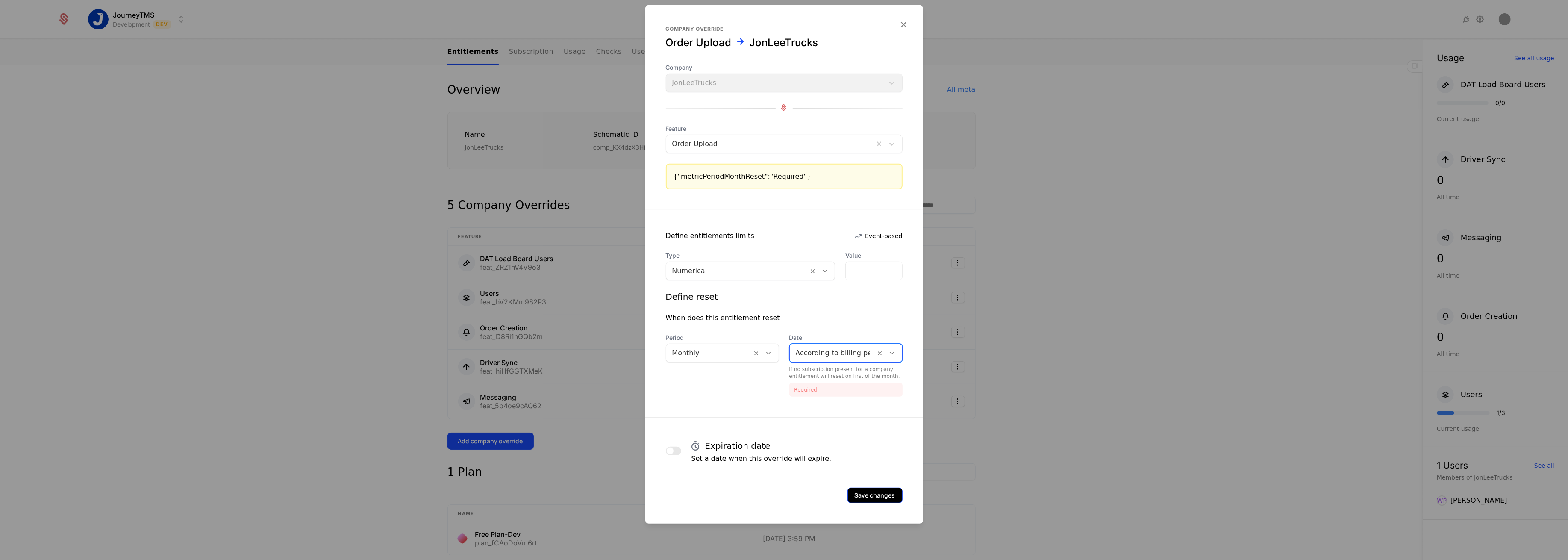
click at [892, 494] on button "Save changes" at bounding box center [875, 495] width 55 height 15
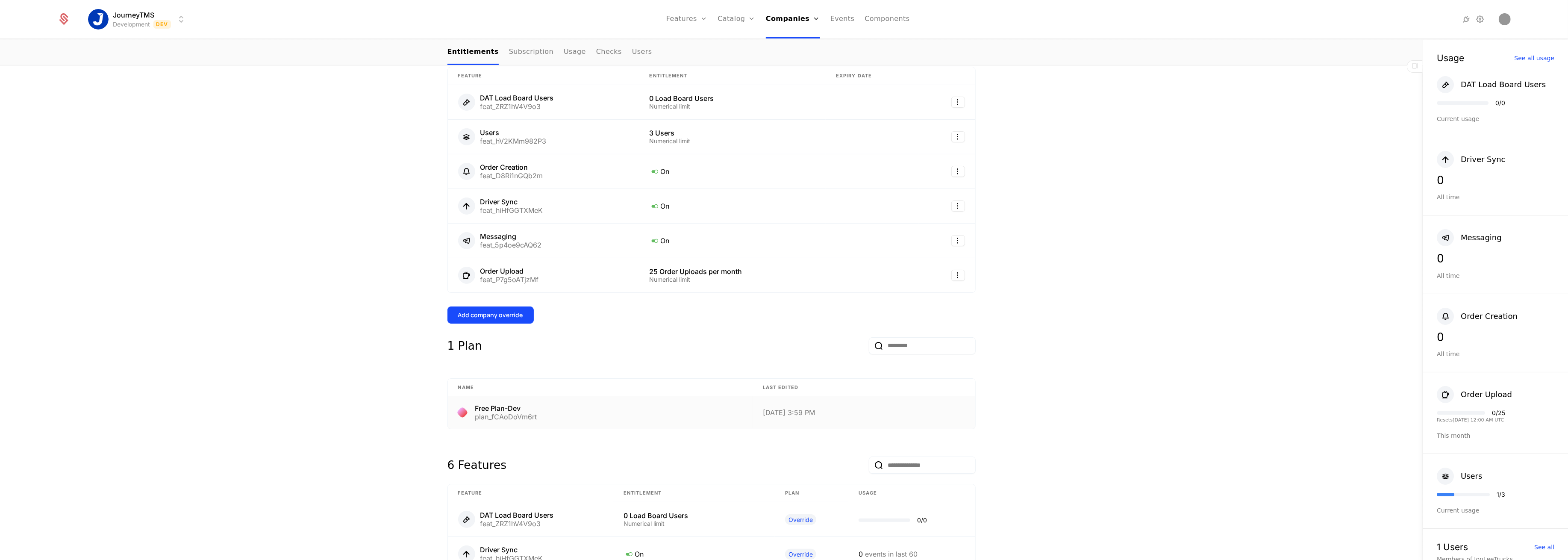
scroll to position [246, 0]
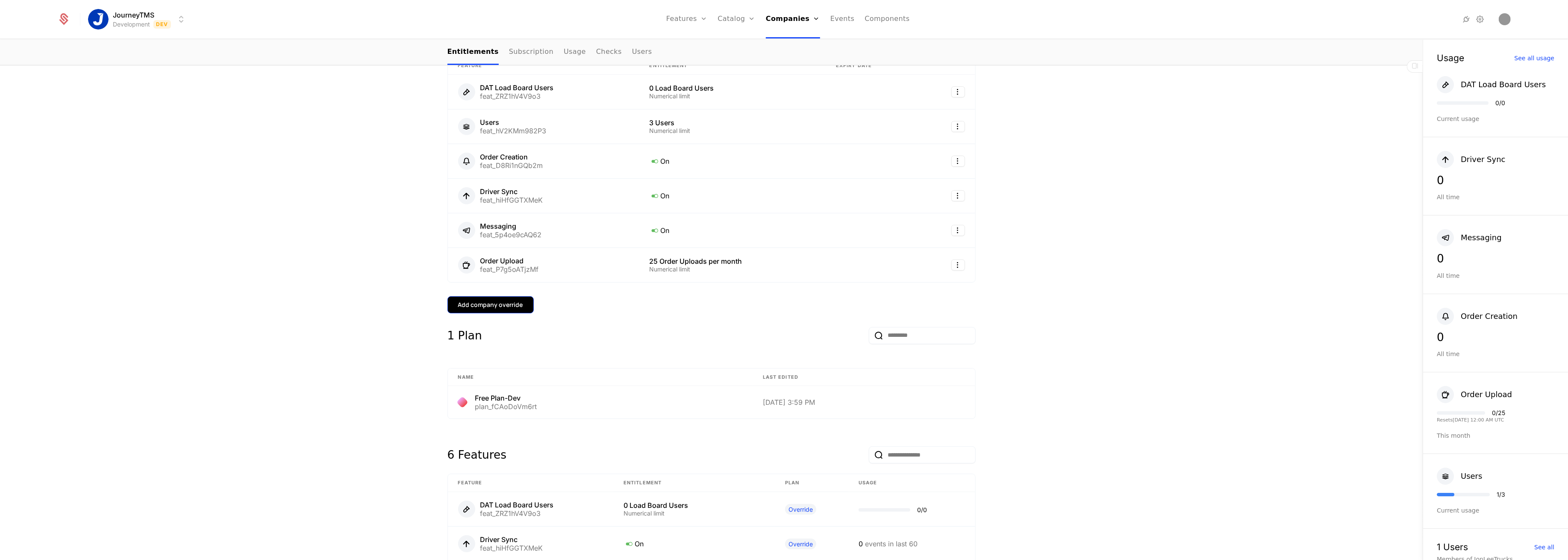
click at [499, 307] on div "Add company override" at bounding box center [491, 305] width 65 height 9
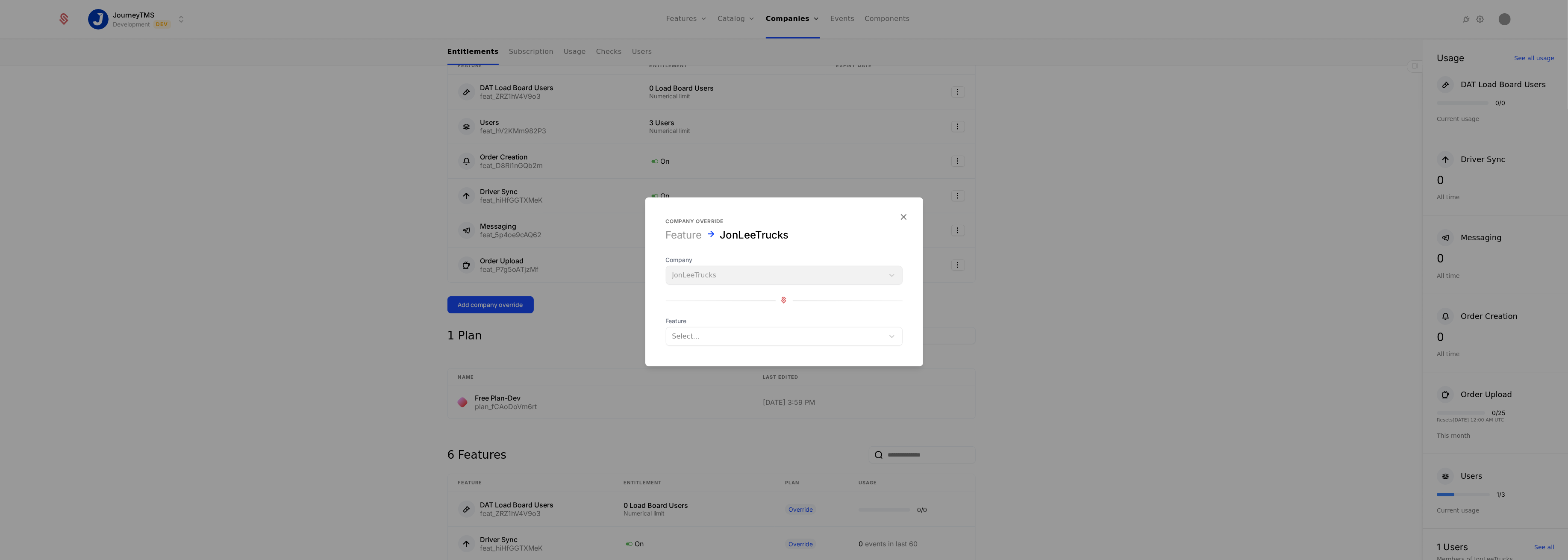
click at [717, 335] on div at bounding box center [775, 336] width 206 height 12
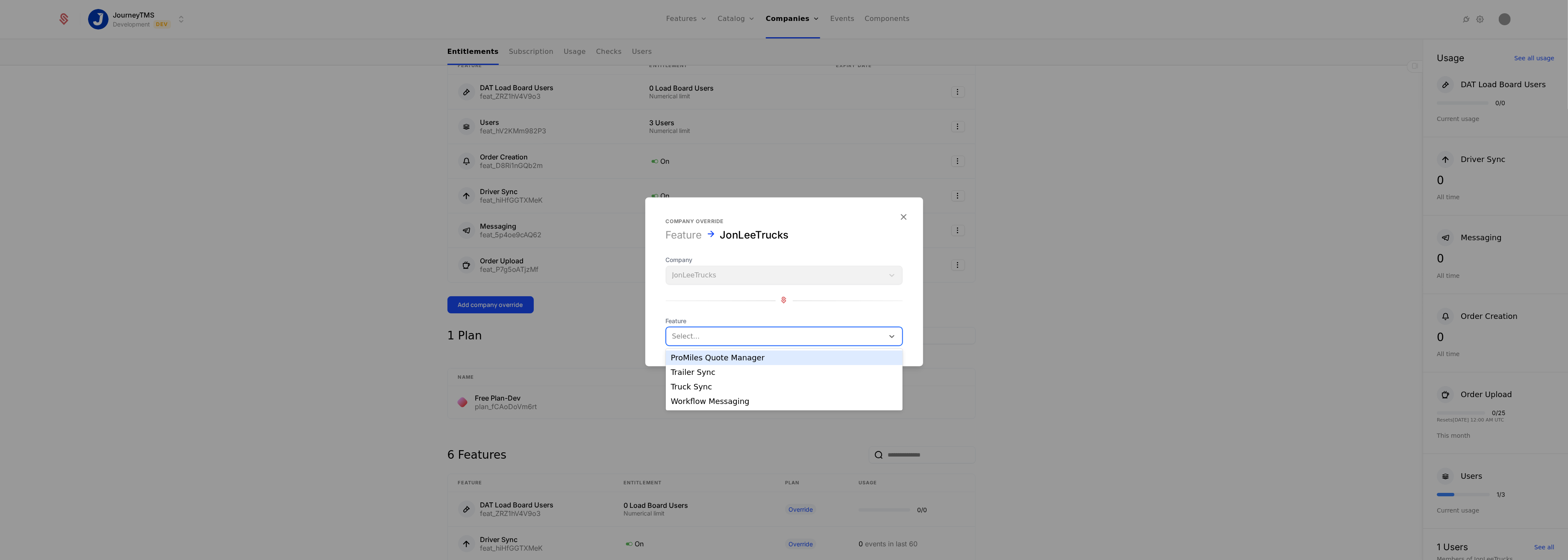
click at [700, 358] on div "ProMiles Quote Manager" at bounding box center [785, 358] width 227 height 8
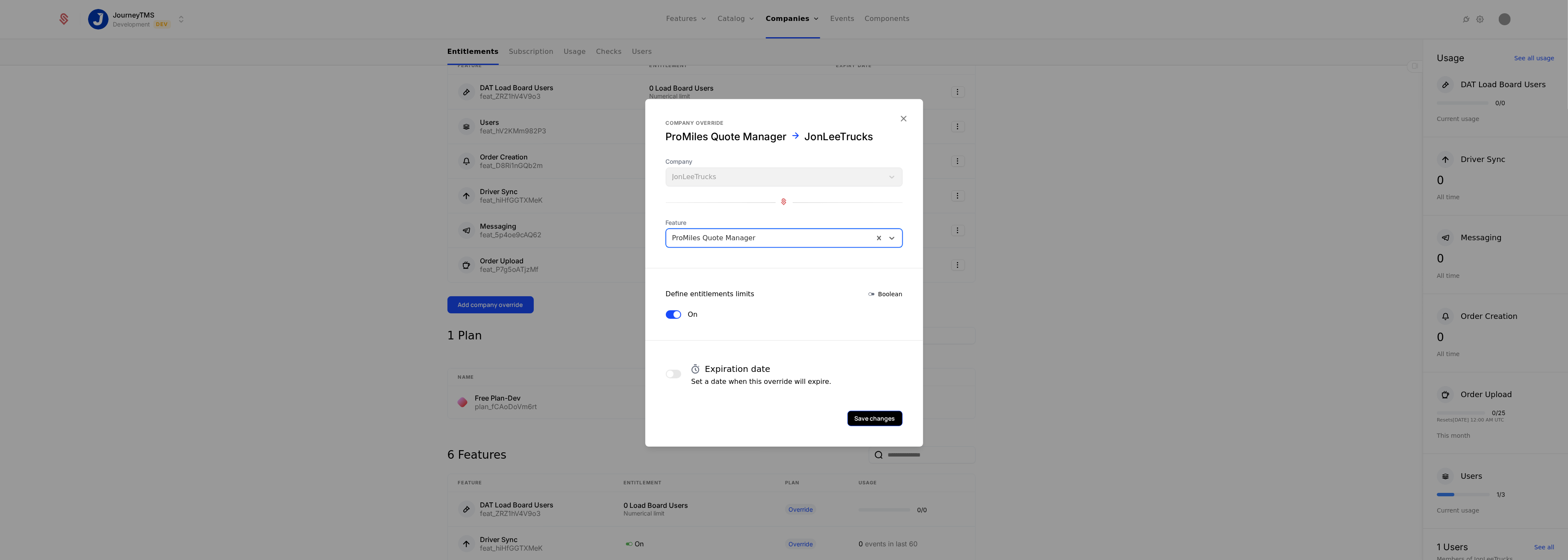
click at [869, 418] on button "Save changes" at bounding box center [875, 418] width 55 height 15
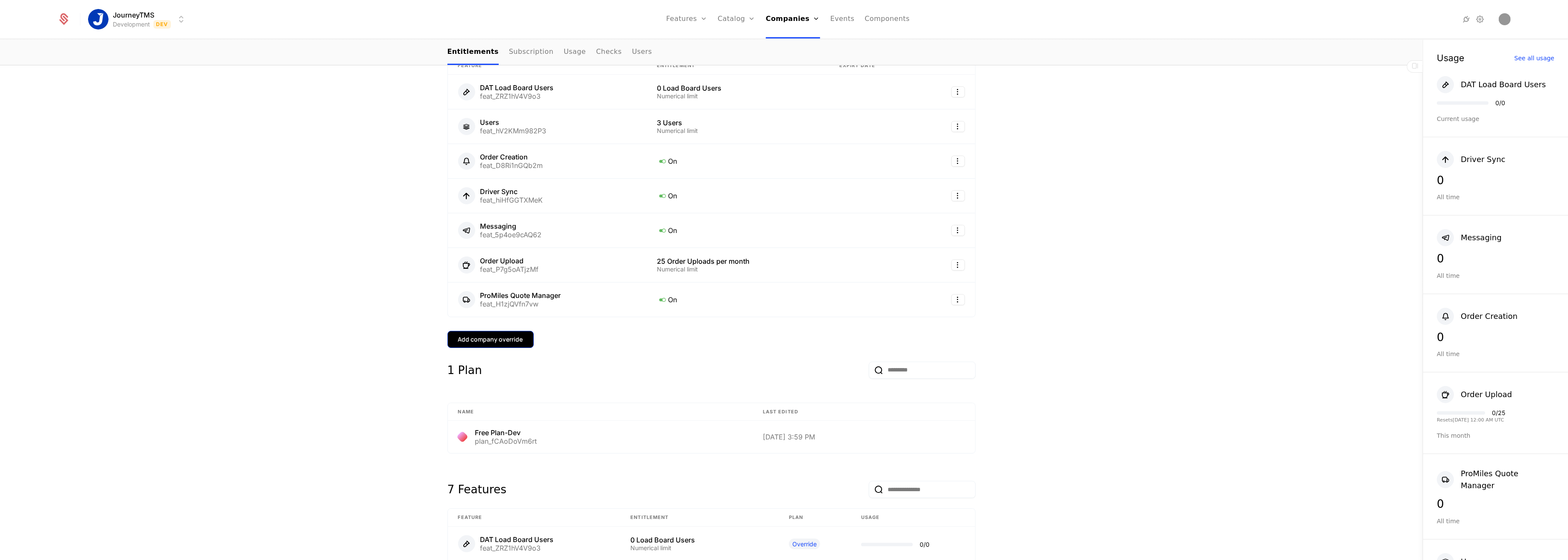
click at [484, 335] on button "Add company override" at bounding box center [490, 340] width 86 height 17
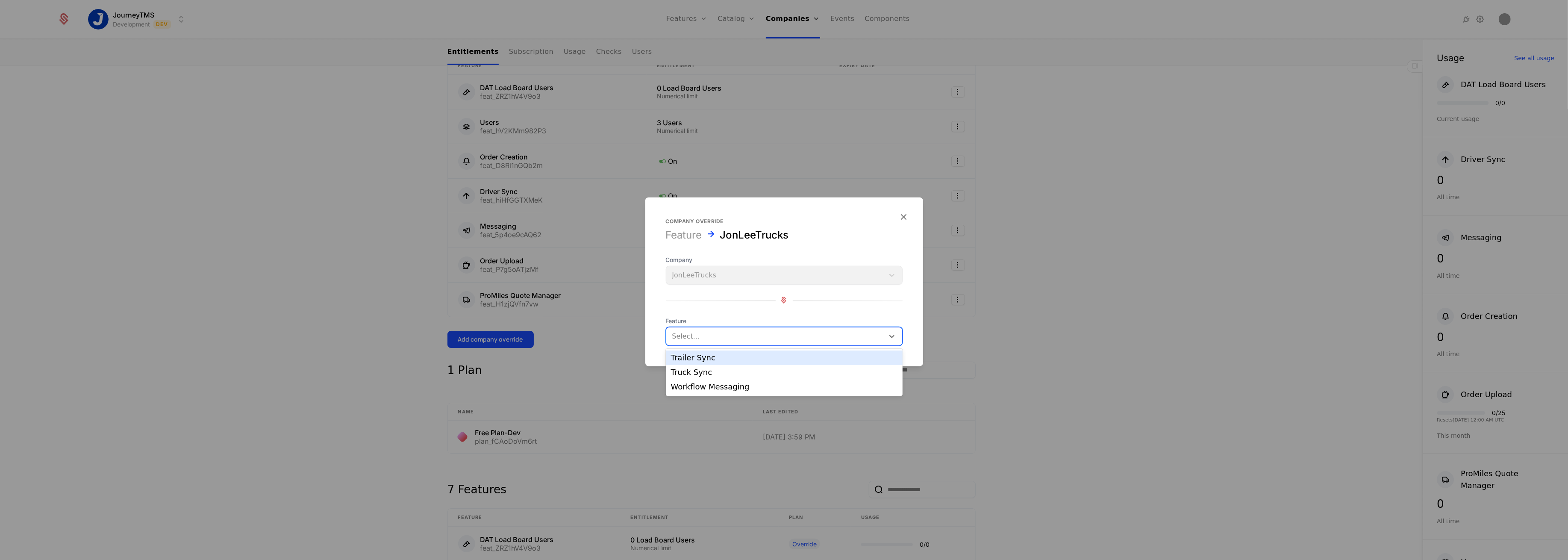
click at [760, 340] on div at bounding box center [775, 336] width 206 height 12
click at [694, 361] on div "Trailer Sync" at bounding box center [785, 358] width 227 height 8
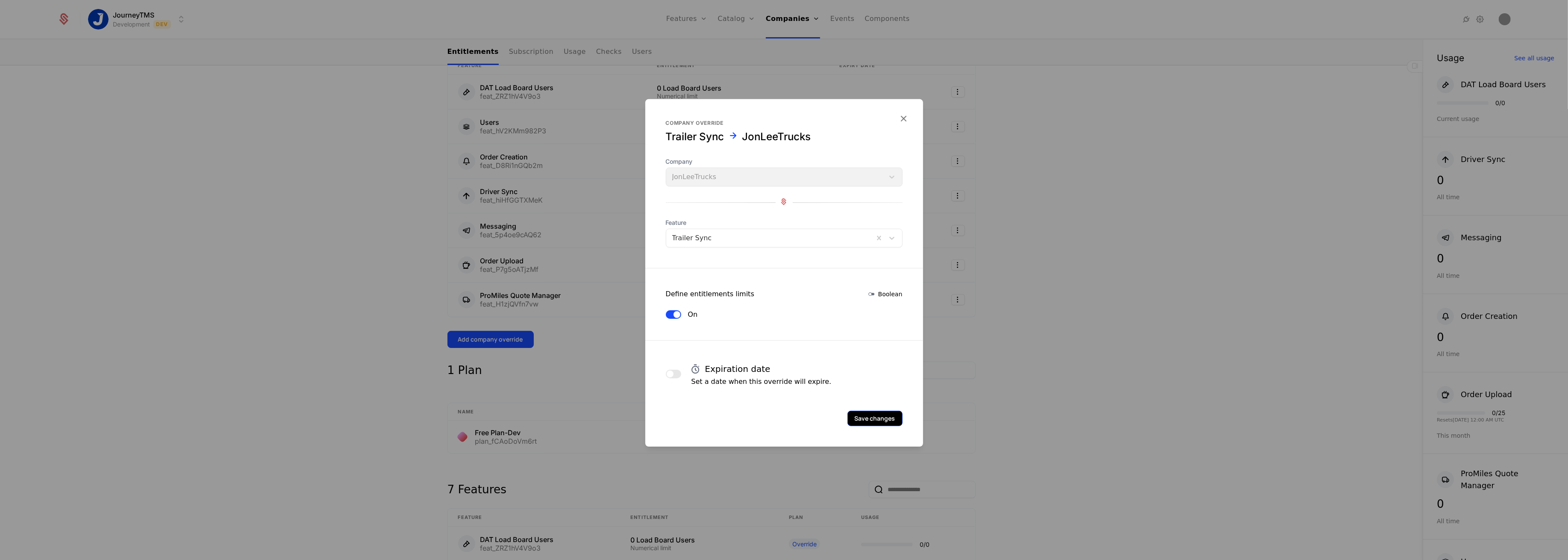
click at [872, 413] on button "Save changes" at bounding box center [875, 418] width 55 height 15
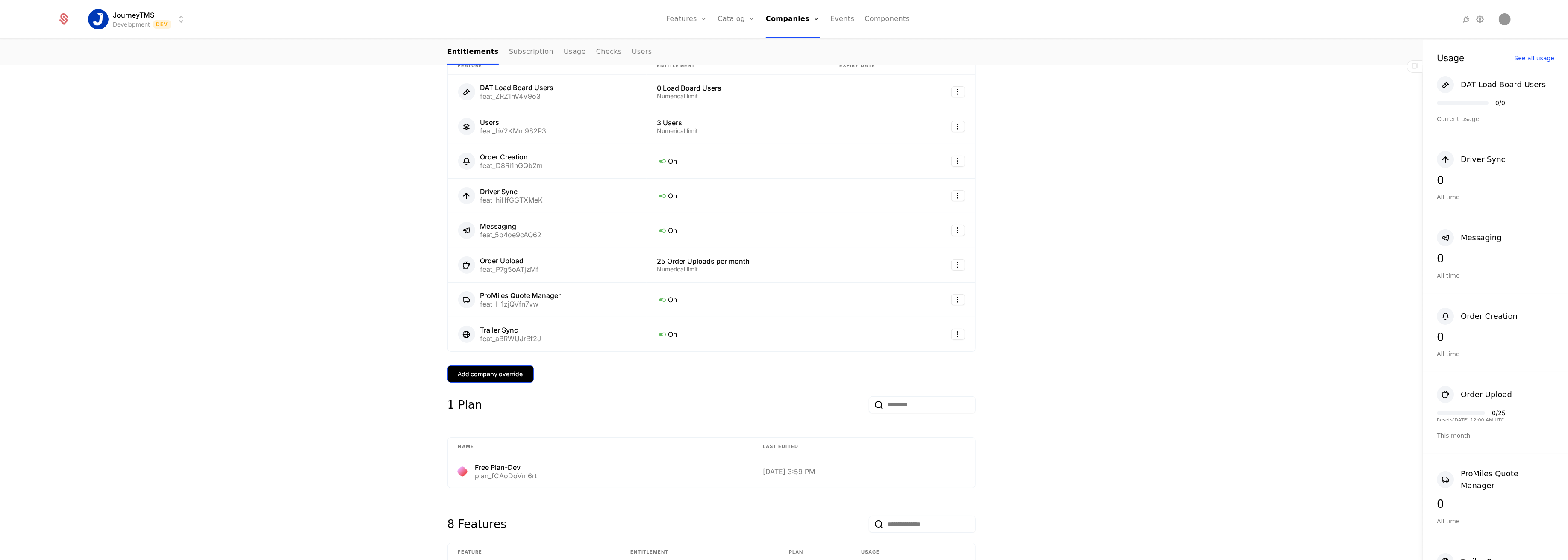
click at [496, 367] on button "Add company override" at bounding box center [490, 374] width 86 height 17
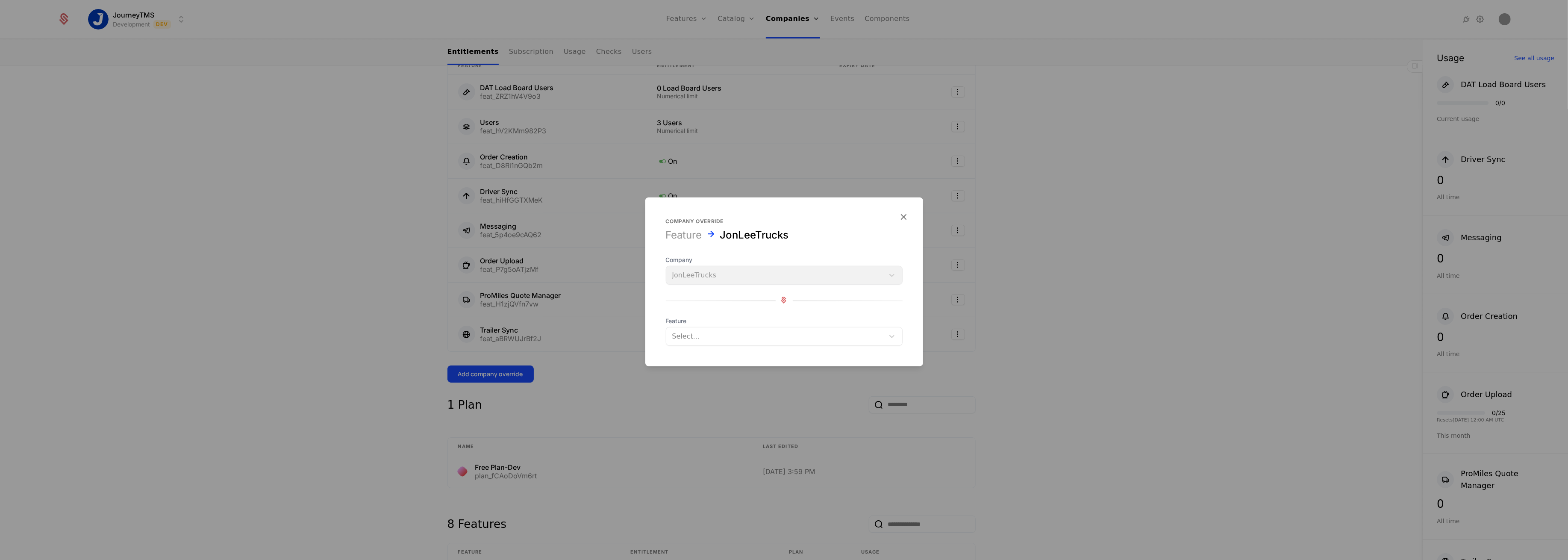
click at [685, 335] on div at bounding box center [775, 336] width 206 height 12
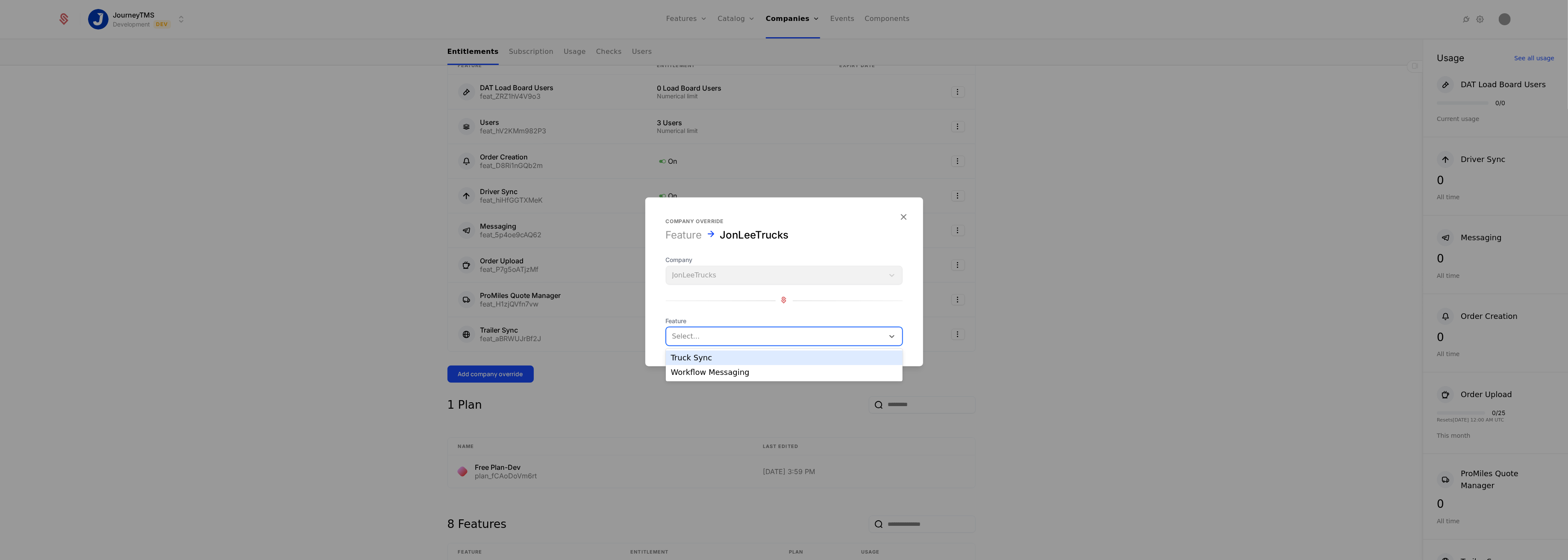
click at [687, 356] on div "Truck Sync" at bounding box center [785, 358] width 227 height 8
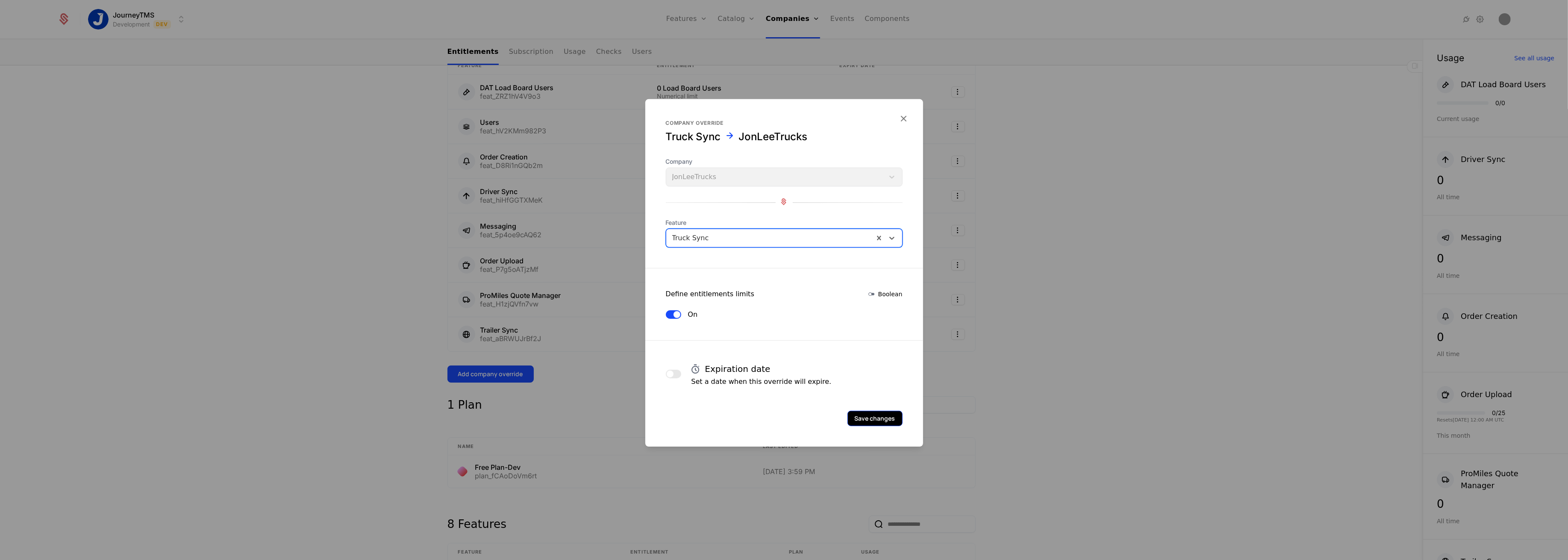
click at [887, 416] on button "Save changes" at bounding box center [875, 418] width 55 height 15
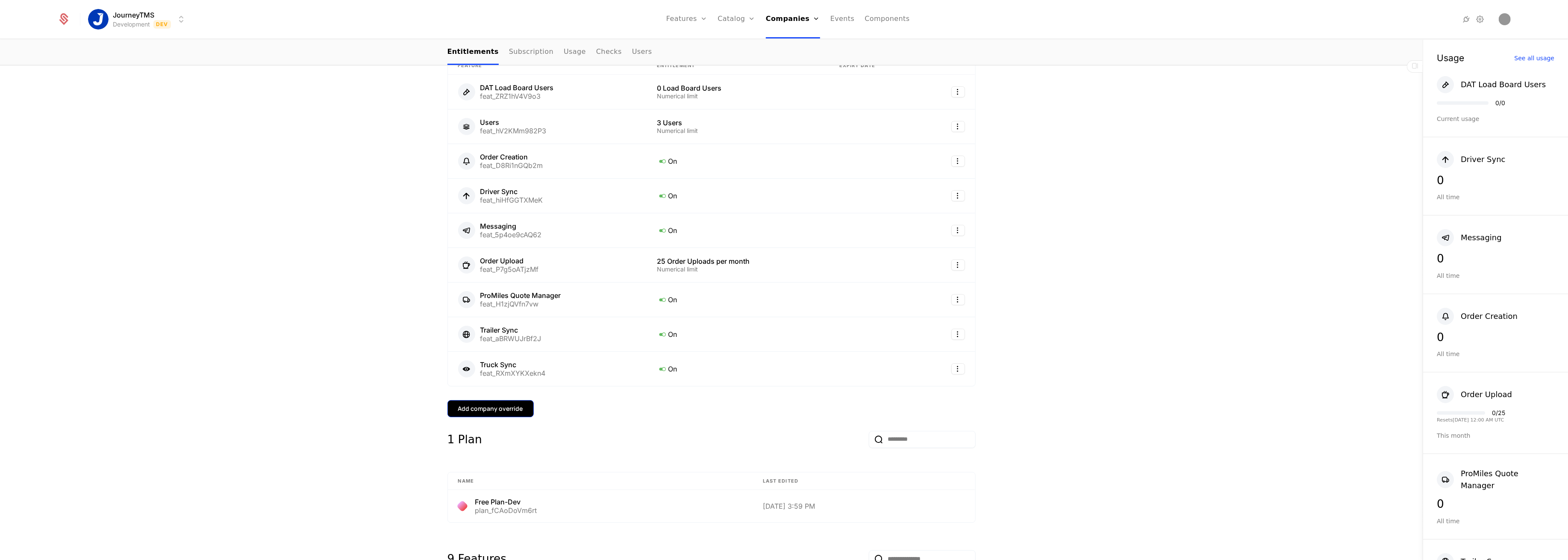
click at [505, 405] on div "Add company override" at bounding box center [491, 409] width 65 height 9
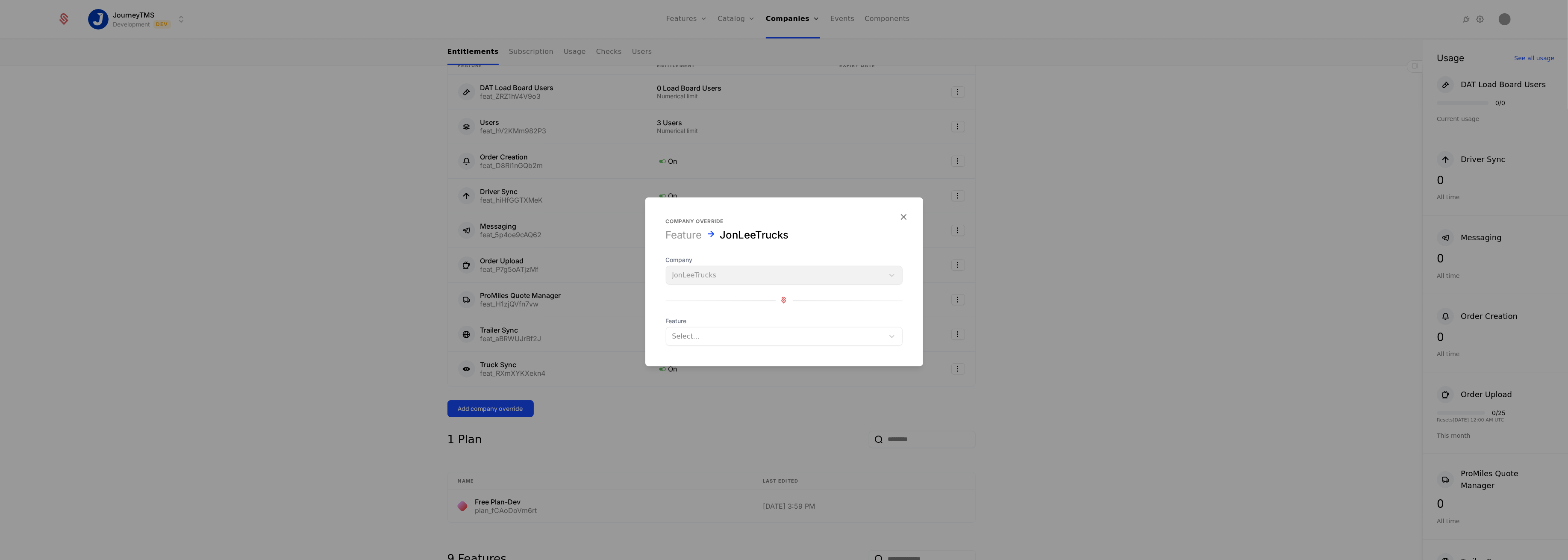
click at [687, 335] on div at bounding box center [775, 336] width 206 height 12
click at [699, 359] on div "Workflow Messaging" at bounding box center [785, 358] width 227 height 8
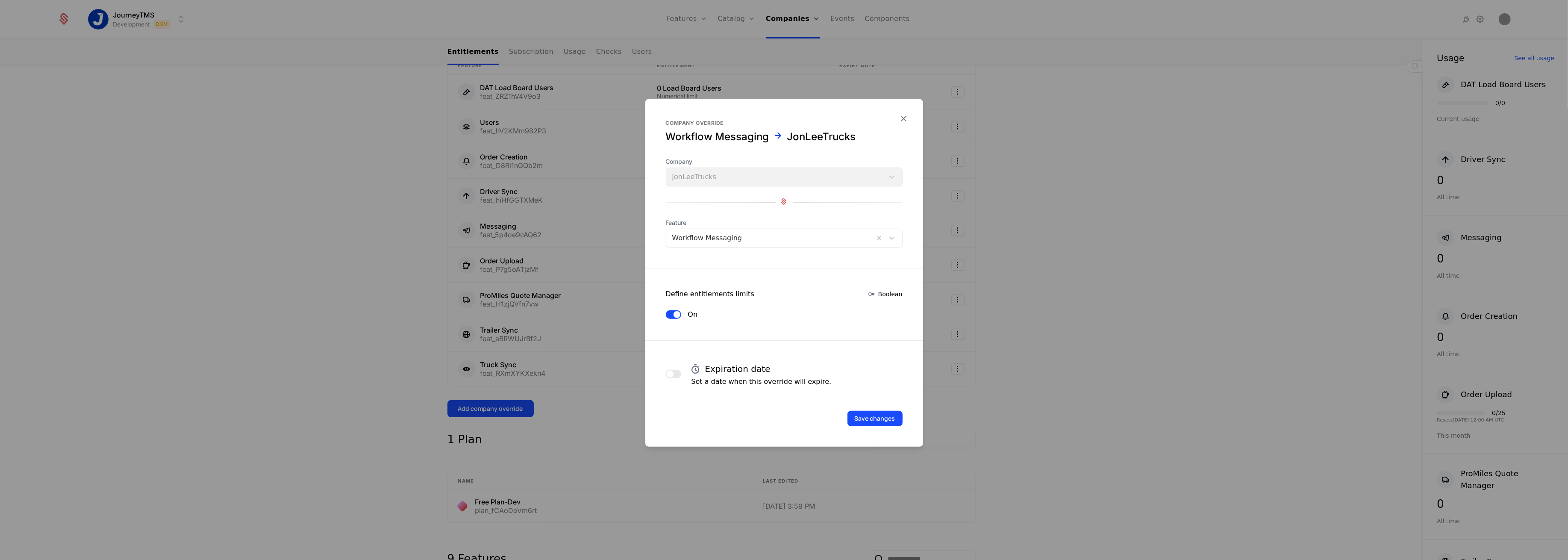
click at [884, 410] on button "Save changes" at bounding box center [875, 418] width 55 height 15
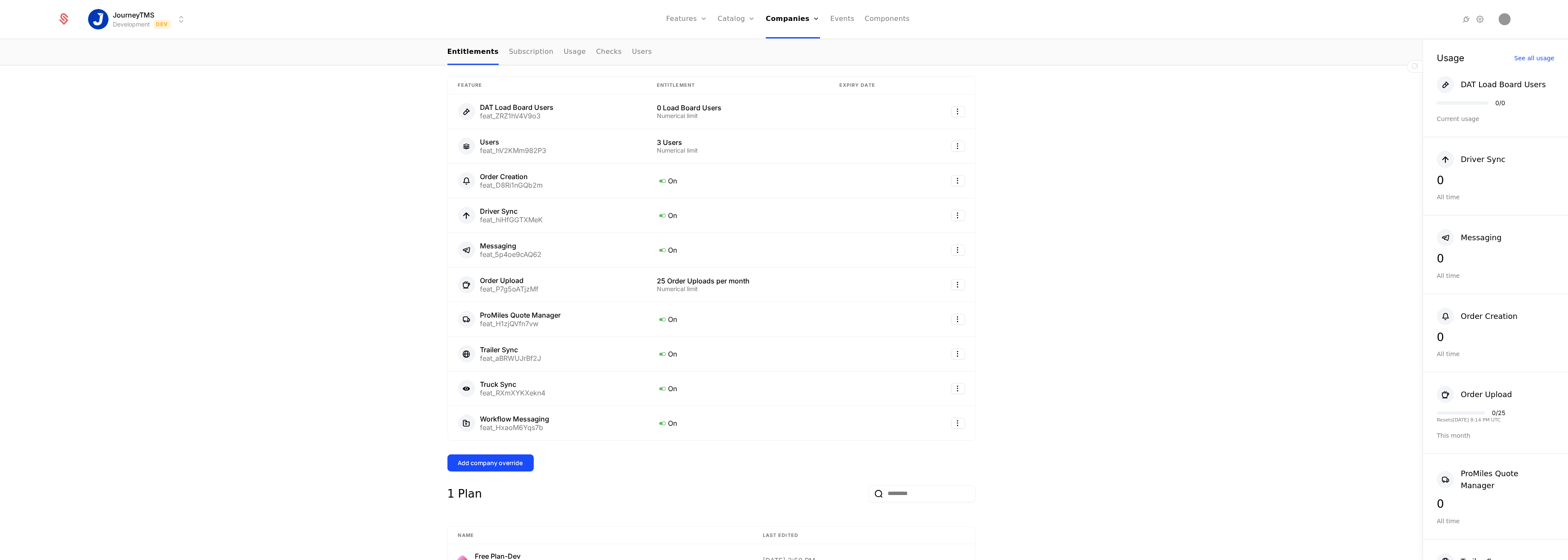
scroll to position [0, 0]
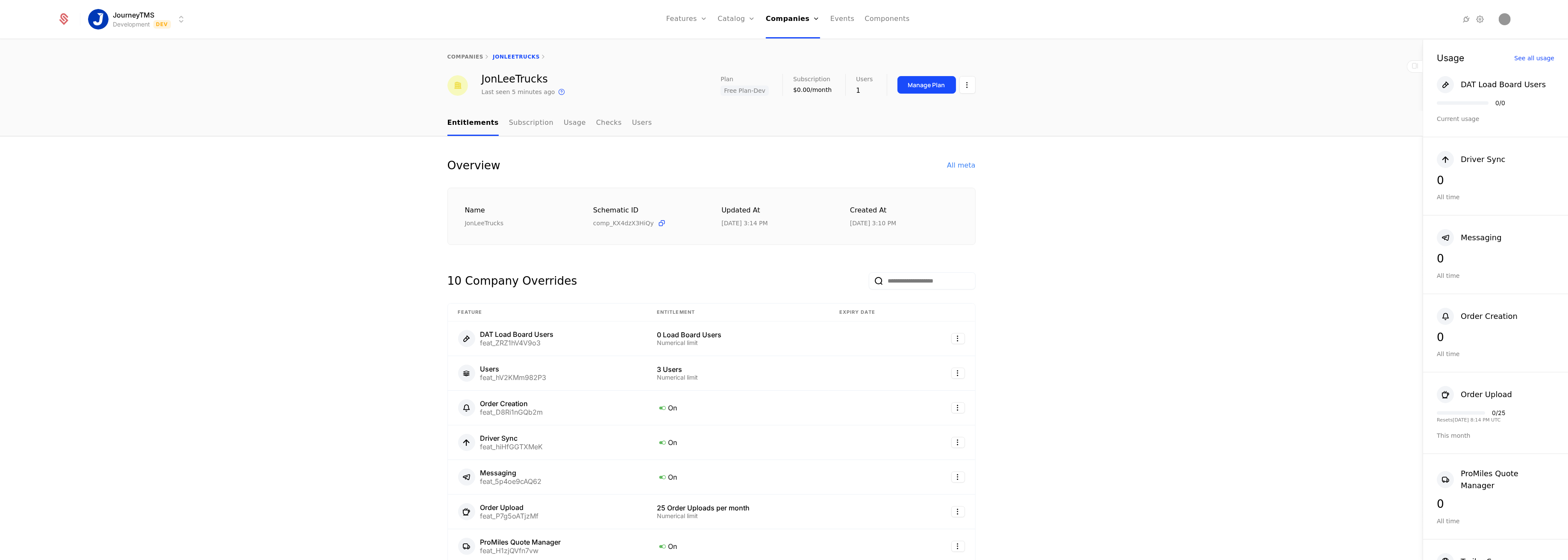
drag, startPoint x: 360, startPoint y: 247, endPoint x: 356, endPoint y: 246, distance: 4.1
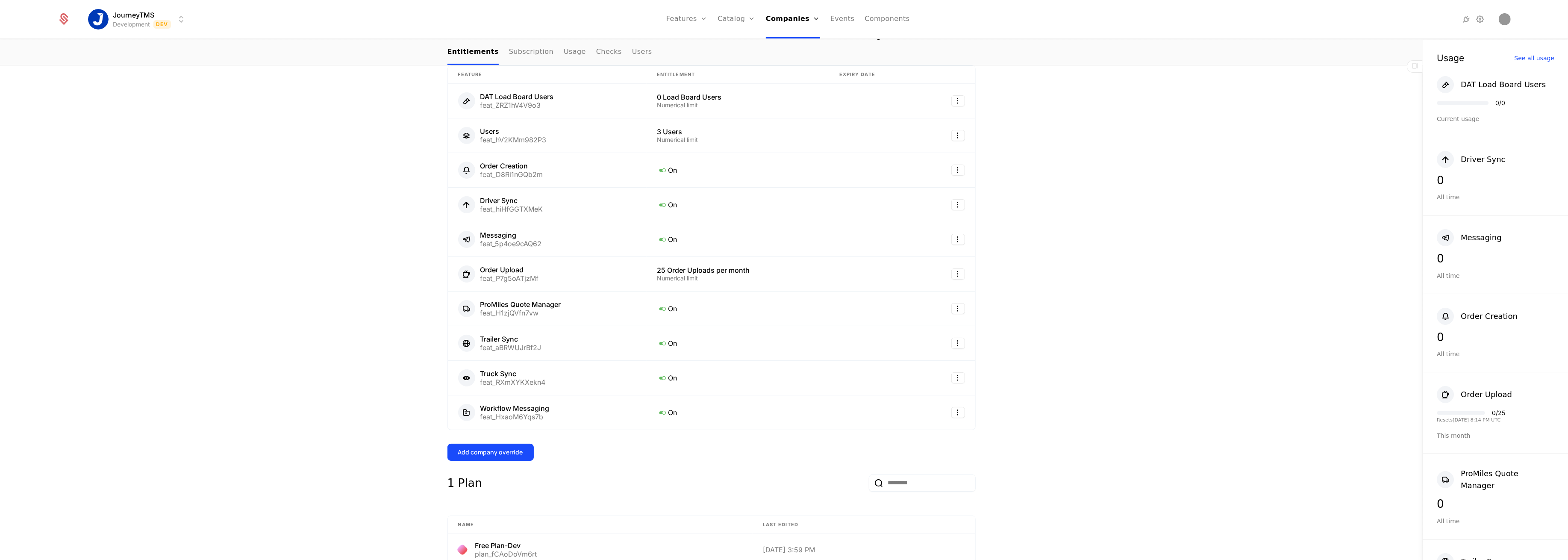
scroll to position [113, 0]
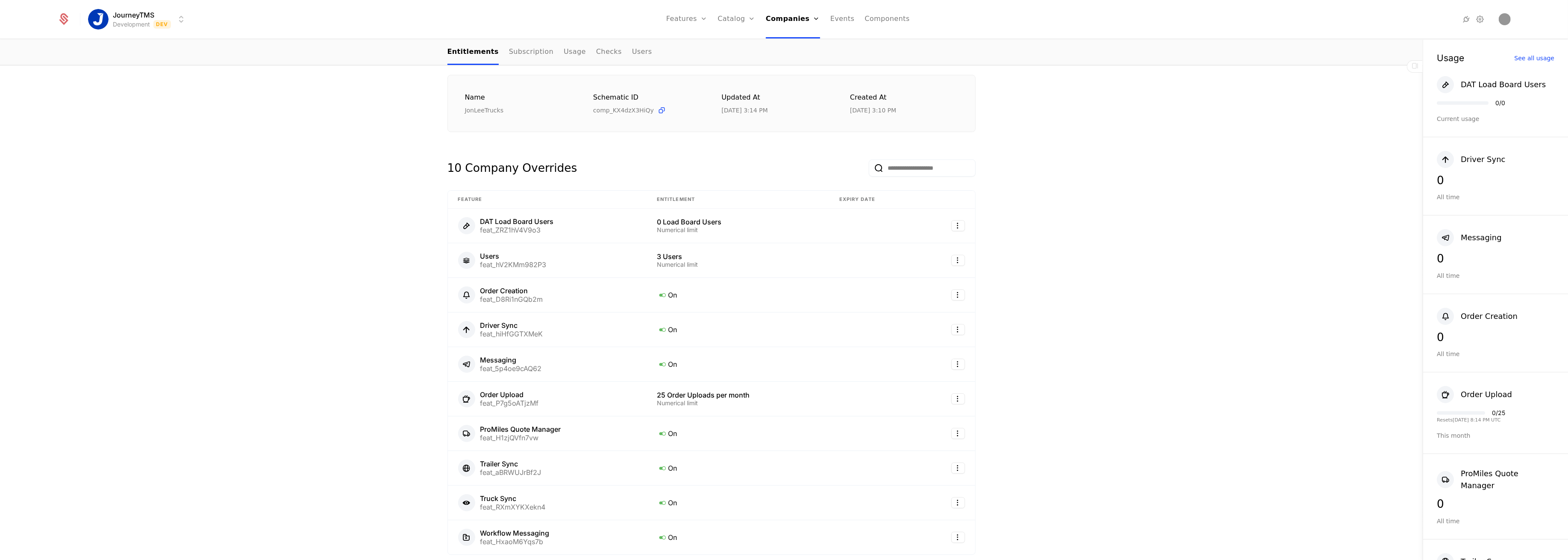
click at [951, 221] on html "JourneyTMS Development Dev Features Features Flags Catalog Plans Add Ons Credit…" at bounding box center [784, 280] width 1568 height 560
click at [200, 235] on html "JourneyTMS Development Dev Features Features Flags Catalog Plans Add Ons Credit…" at bounding box center [784, 280] width 1568 height 560
click at [952, 220] on html "JourneyTMS Development Dev Features Features Flags Catalog Plans Add Ons Credit…" at bounding box center [784, 280] width 1568 height 560
click at [895, 263] on div "Edit" at bounding box center [893, 266] width 15 height 12
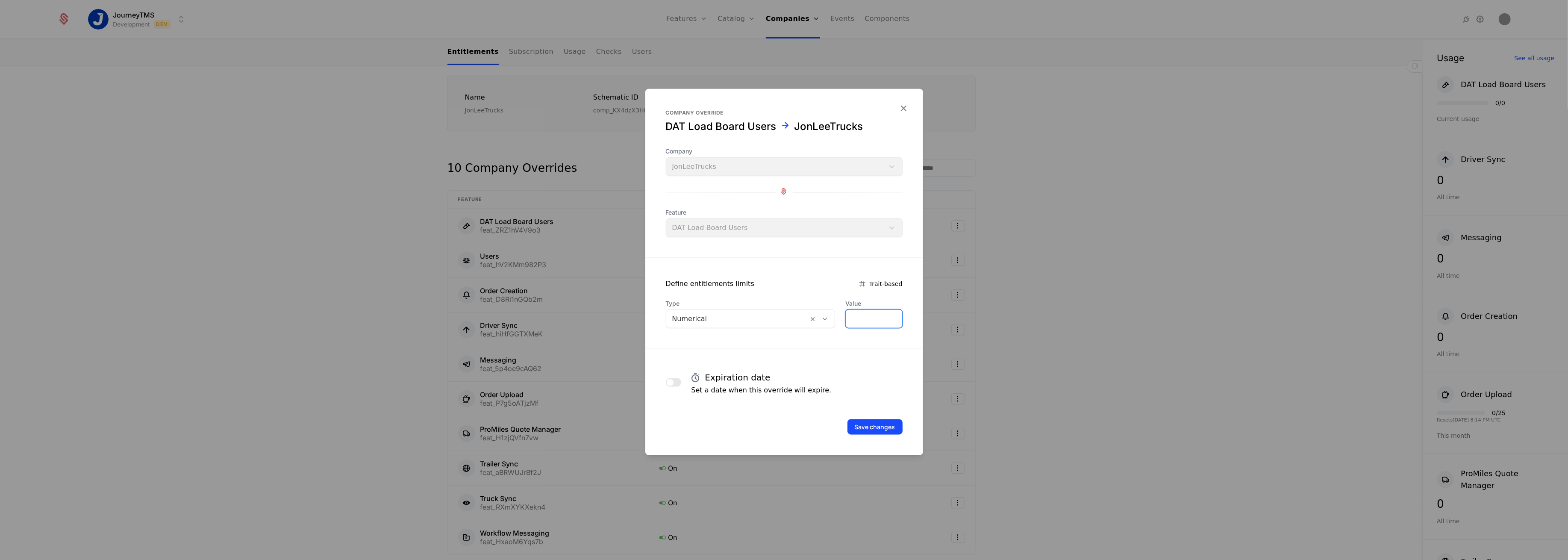
click at [852, 314] on input "*" at bounding box center [874, 319] width 56 height 18
type input "*"
click at [865, 427] on button "Save changes" at bounding box center [875, 426] width 55 height 15
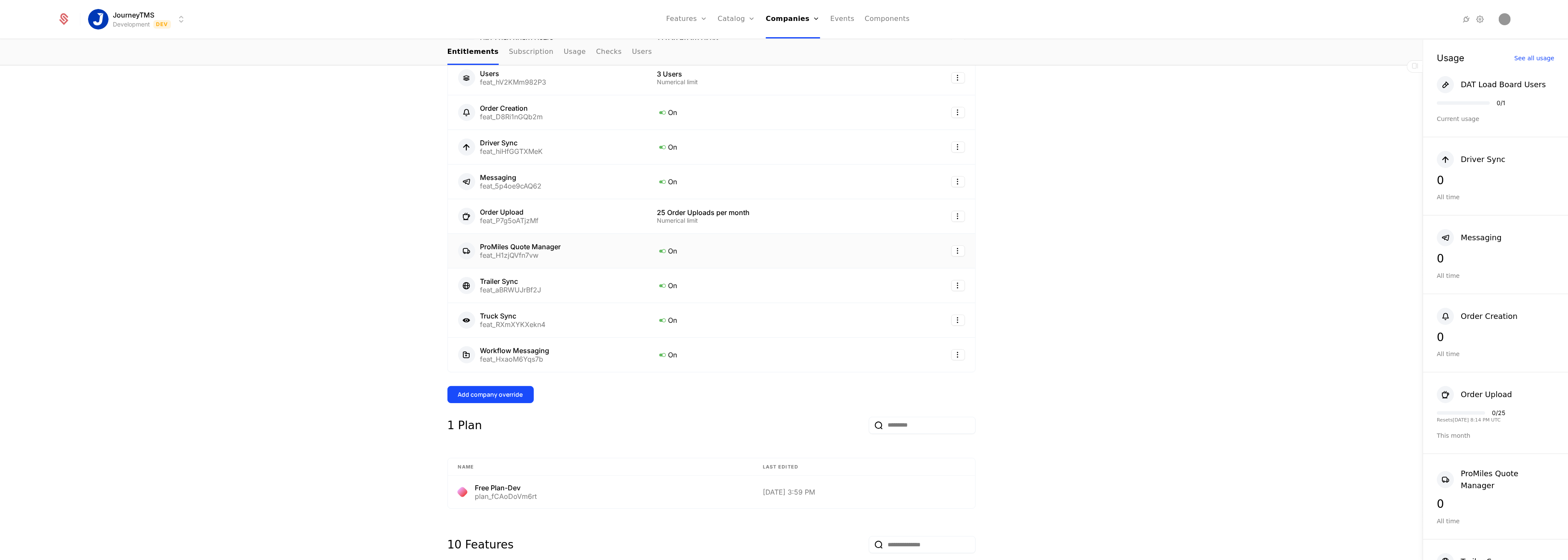
scroll to position [740, 0]
